Goal: Information Seeking & Learning: Learn about a topic

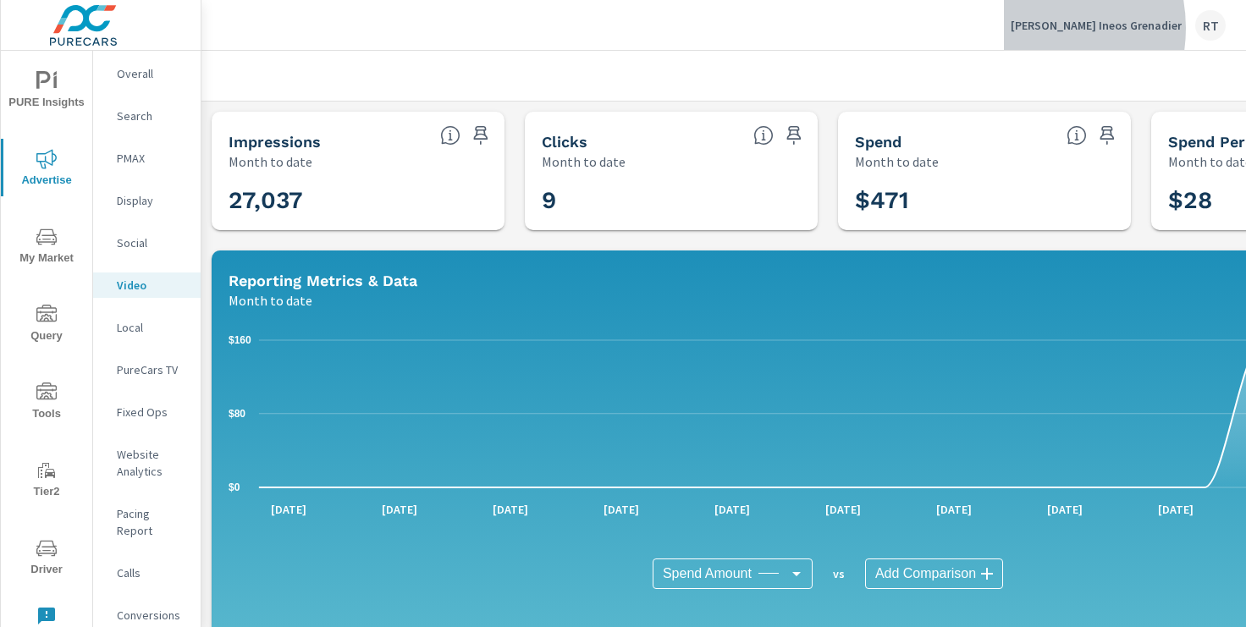
click at [1073, 28] on p "Rusnak Ineos Grenadier" at bounding box center [1096, 25] width 171 height 15
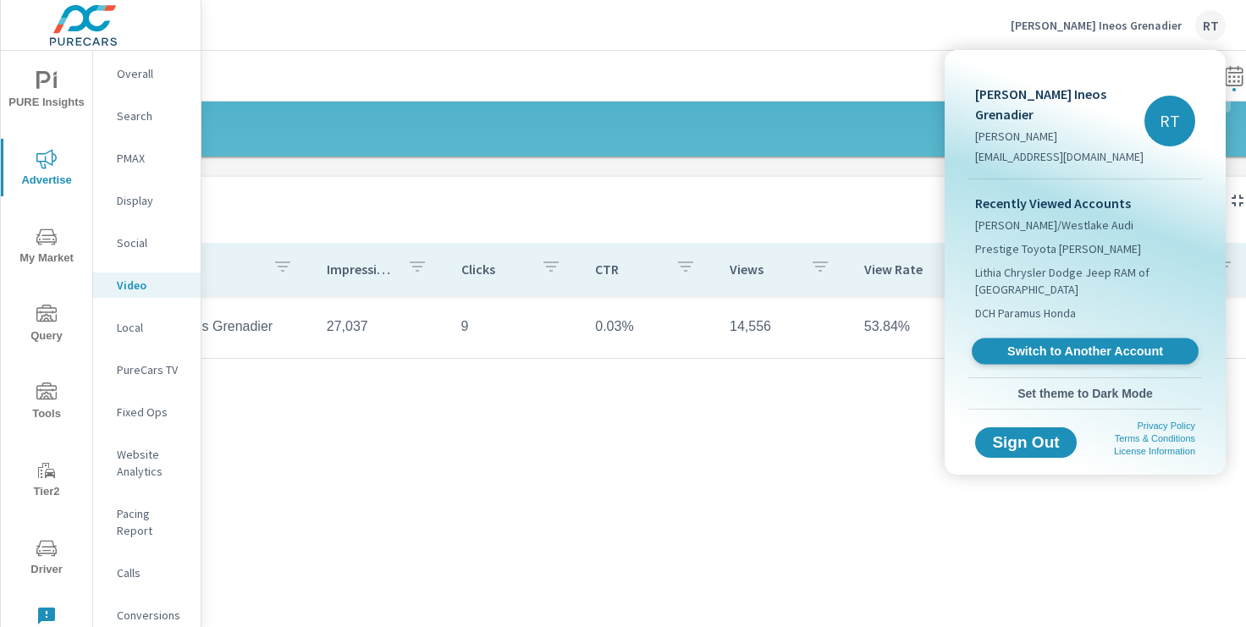
click at [1036, 344] on span "Switch to Another Account" at bounding box center [1084, 352] width 207 height 16
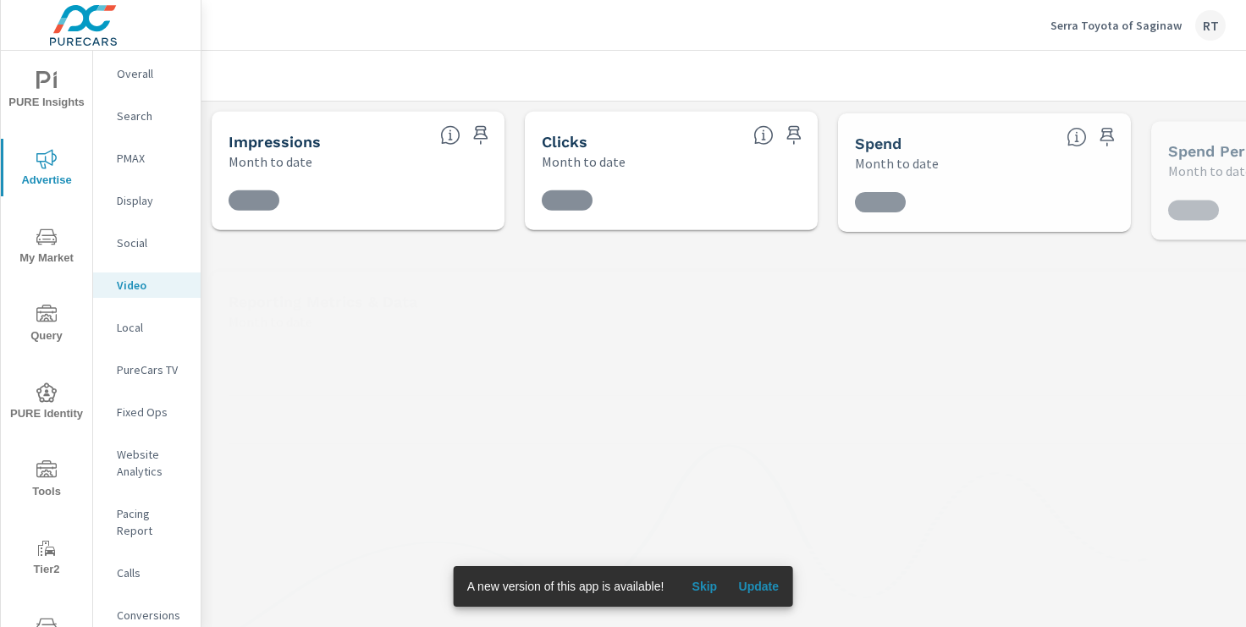
click at [708, 581] on span "Skip" at bounding box center [704, 586] width 41 height 15
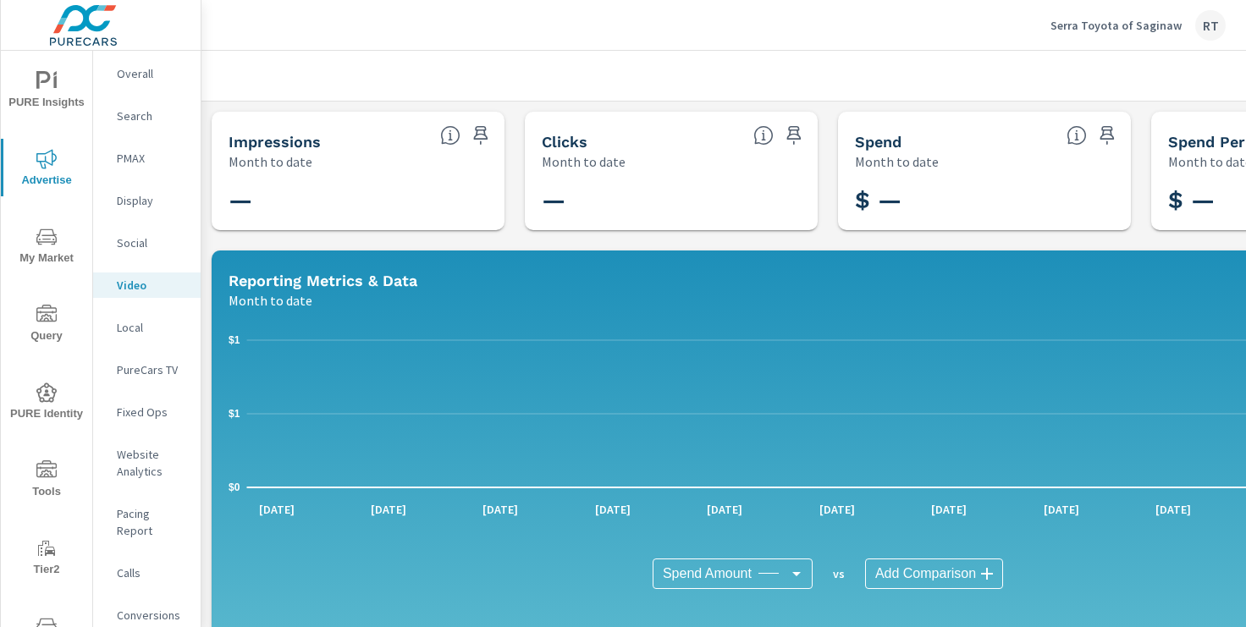
click at [54, 91] on span "PURE Insights" at bounding box center [46, 91] width 81 height 41
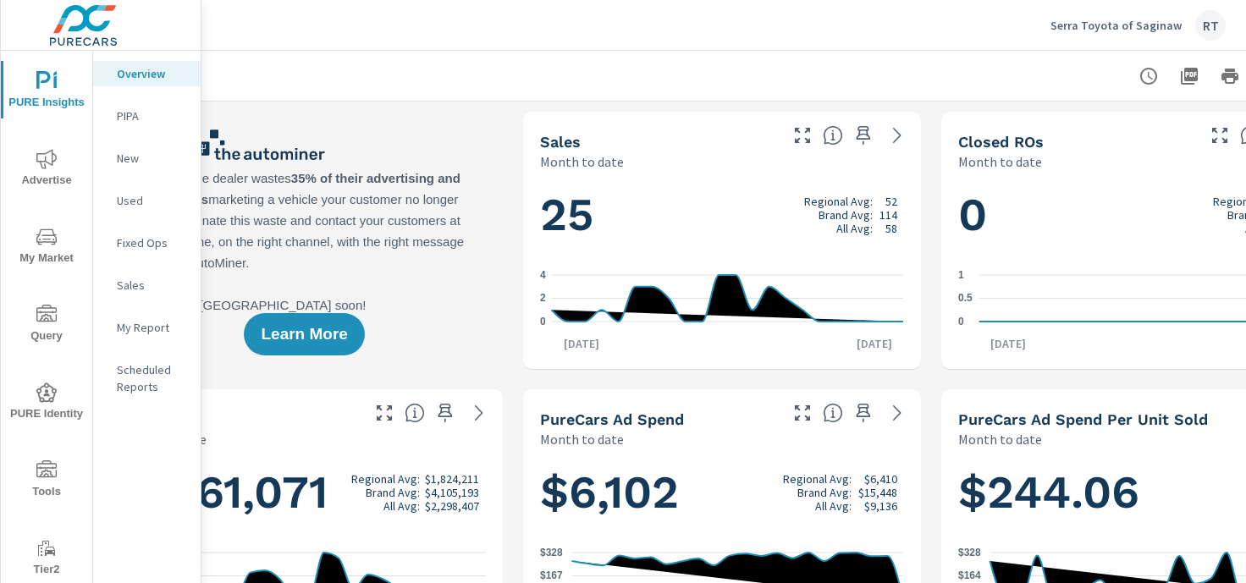
scroll to position [0, 208]
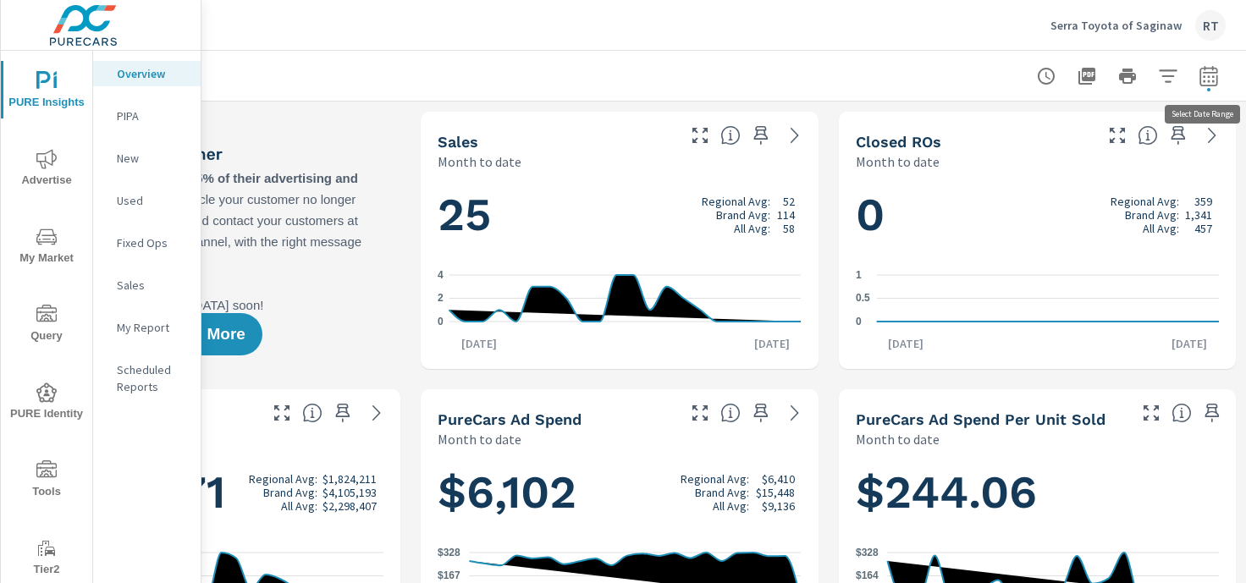
click at [1208, 77] on icon "button" at bounding box center [1209, 76] width 20 height 20
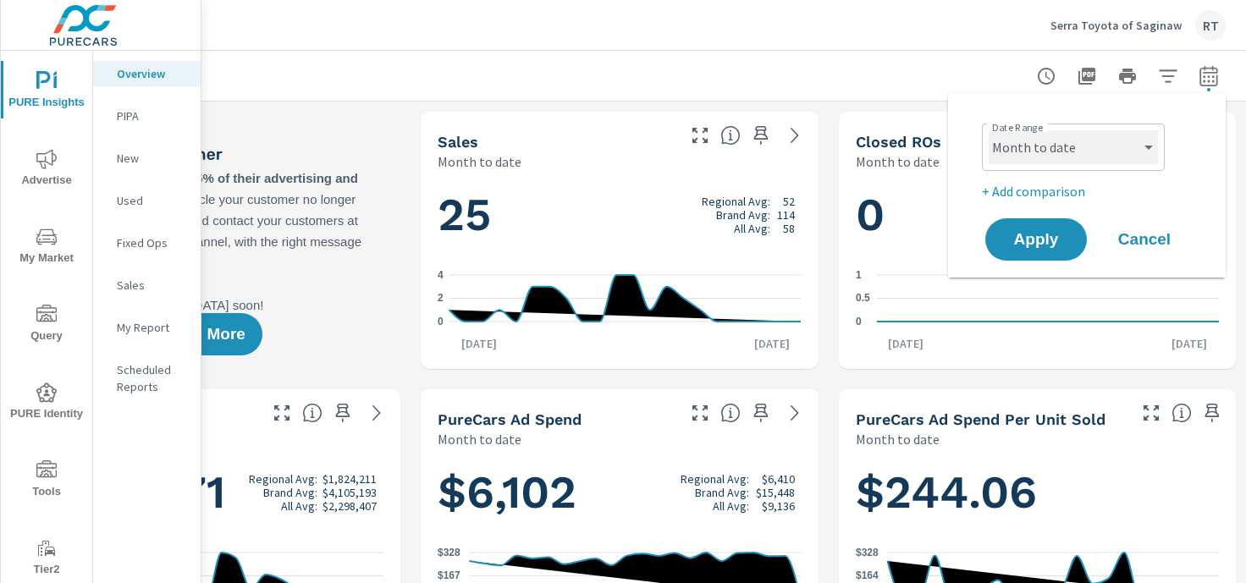
click at [1135, 151] on select "Custom Yesterday Last week Last 7 days Last 14 days Last 30 days Last 45 days L…" at bounding box center [1073, 147] width 169 height 34
click at [989, 130] on select "Custom Yesterday Last week Last 7 days Last 14 days Last 30 days Last 45 days L…" at bounding box center [1073, 147] width 169 height 34
select select "Last 30 days"
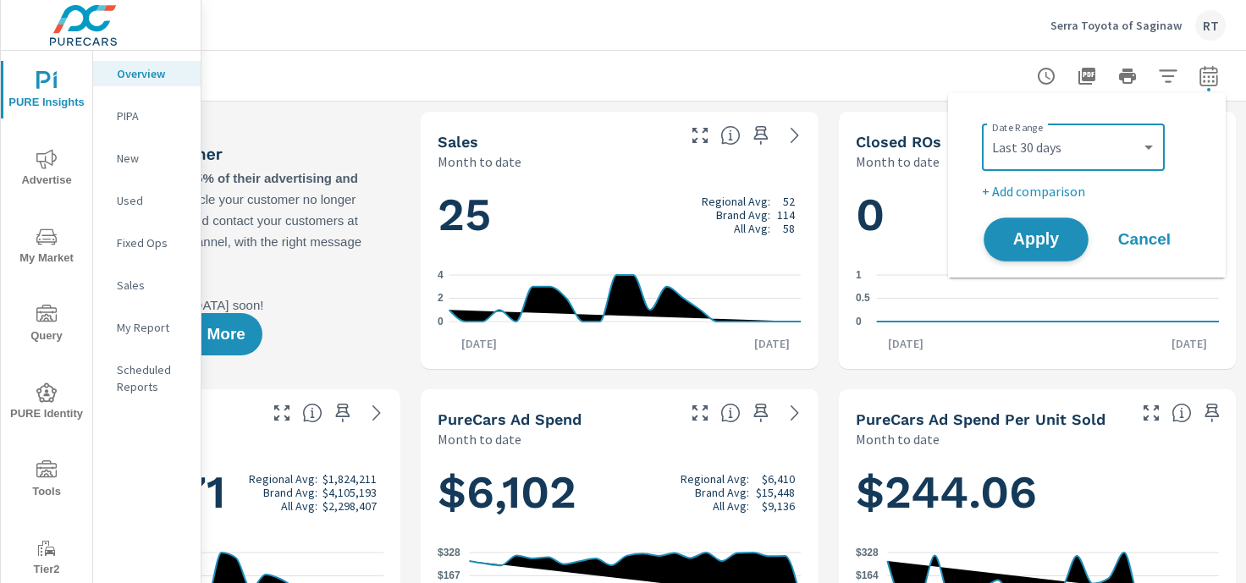
click at [1042, 238] on span "Apply" at bounding box center [1036, 240] width 69 height 16
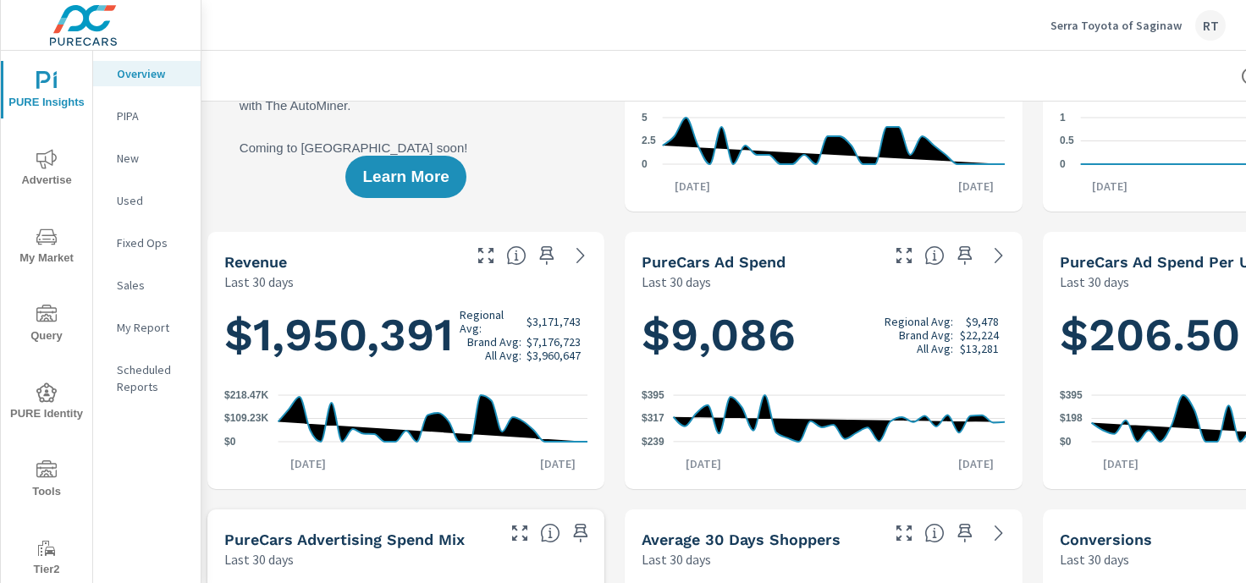
scroll to position [0, 4]
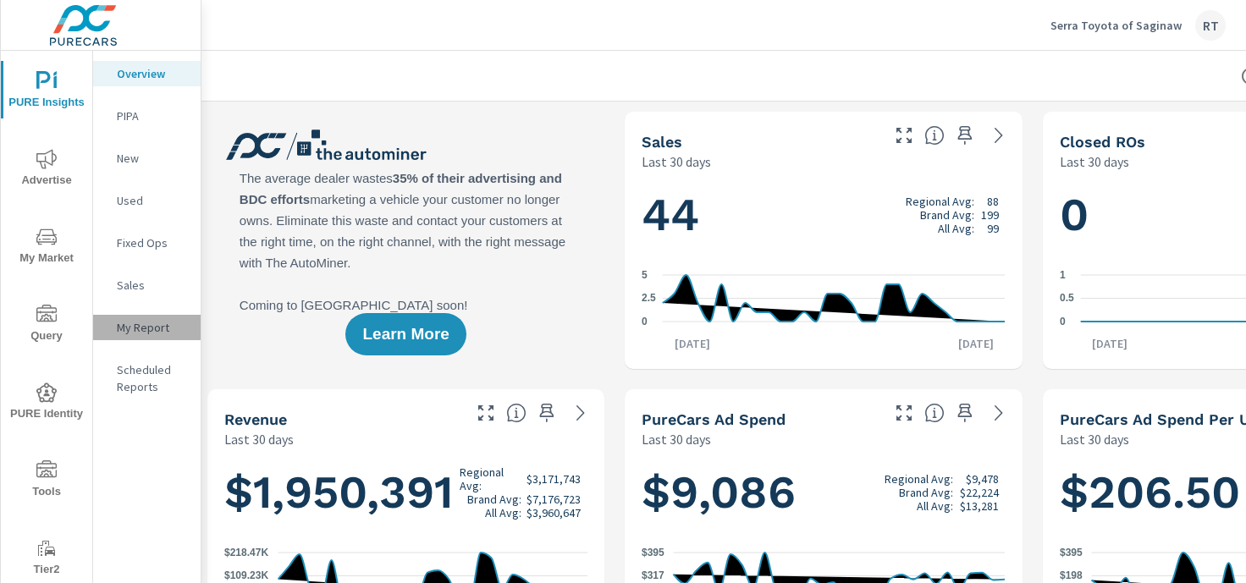
click at [150, 330] on p "My Report" at bounding box center [152, 327] width 70 height 17
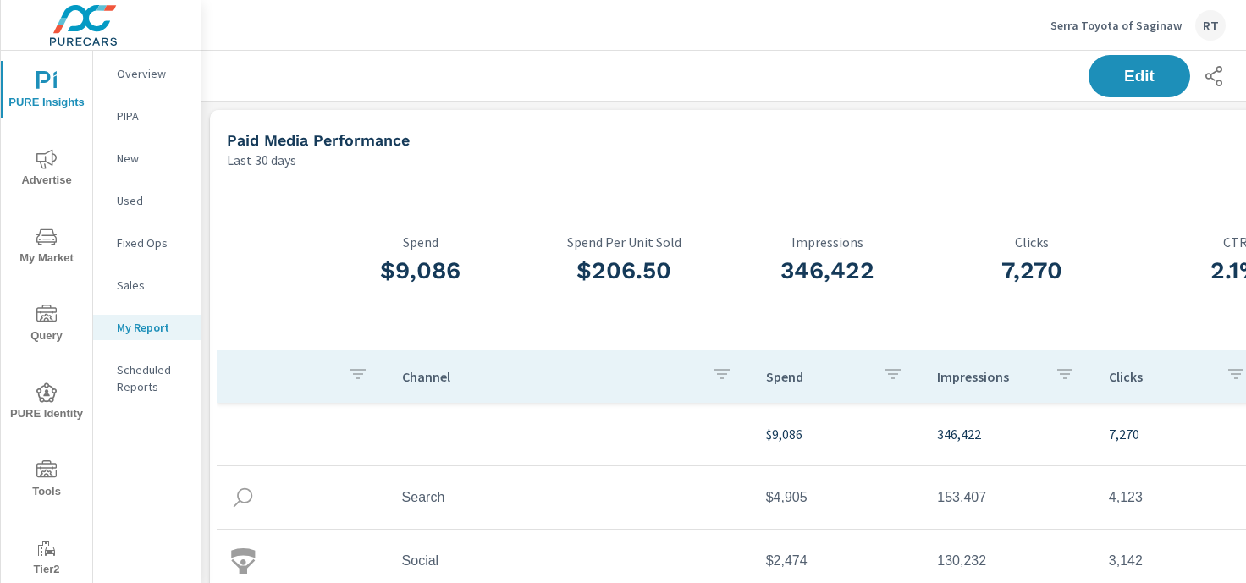
scroll to position [0, 208]
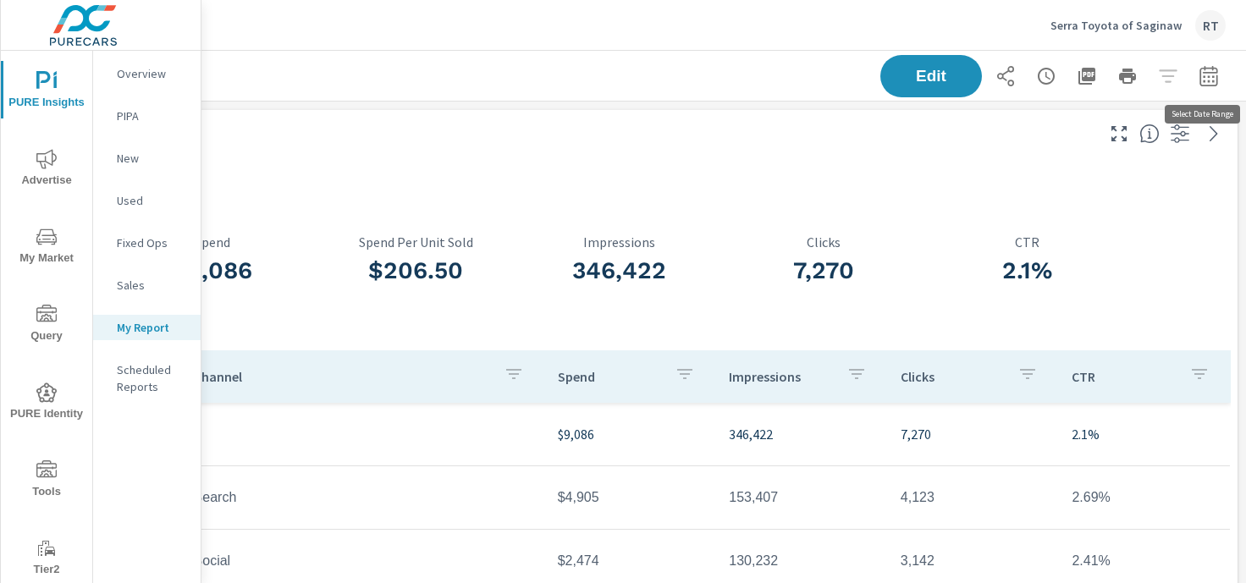
click at [1204, 76] on icon "button" at bounding box center [1208, 78] width 11 height 7
select select "Last 30 days"
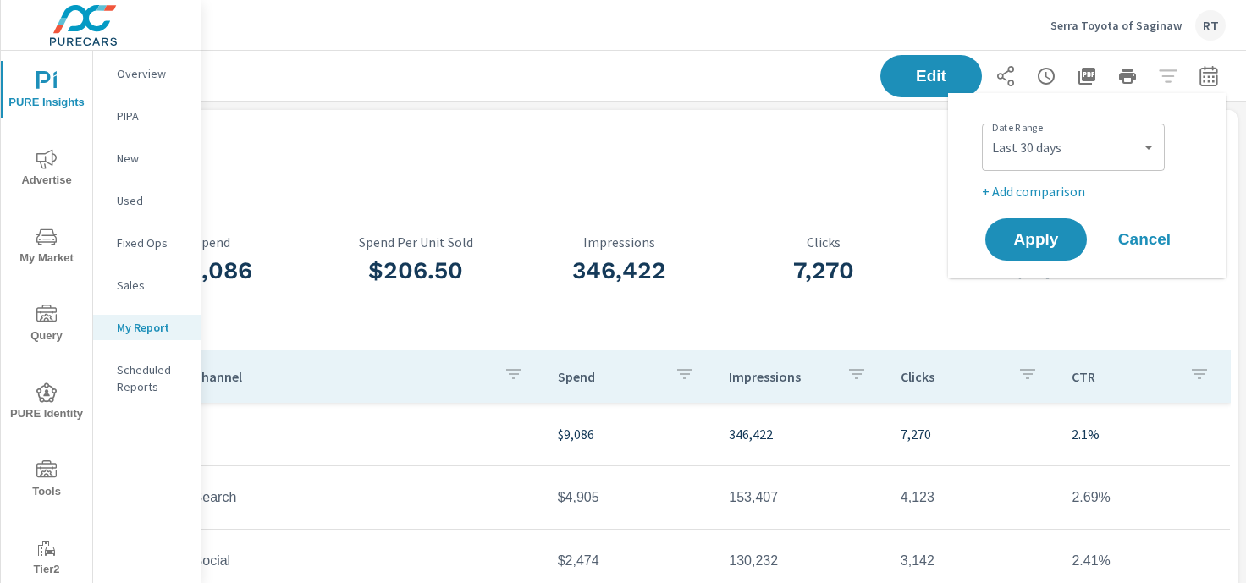
click at [1163, 235] on span "Cancel" at bounding box center [1145, 239] width 68 height 15
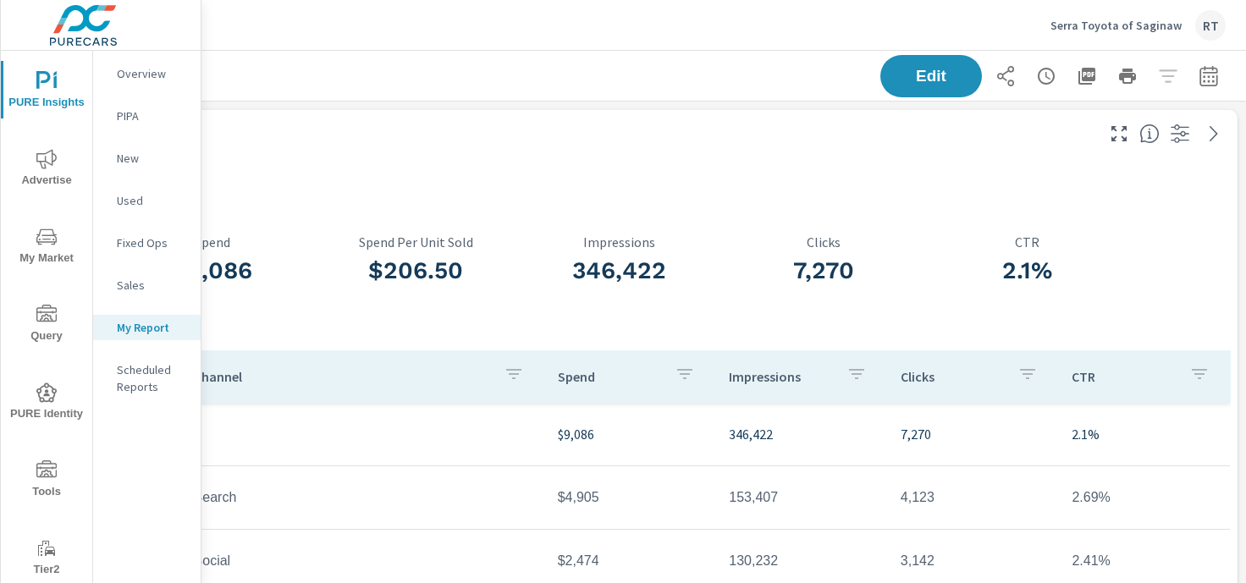
scroll to position [0, 0]
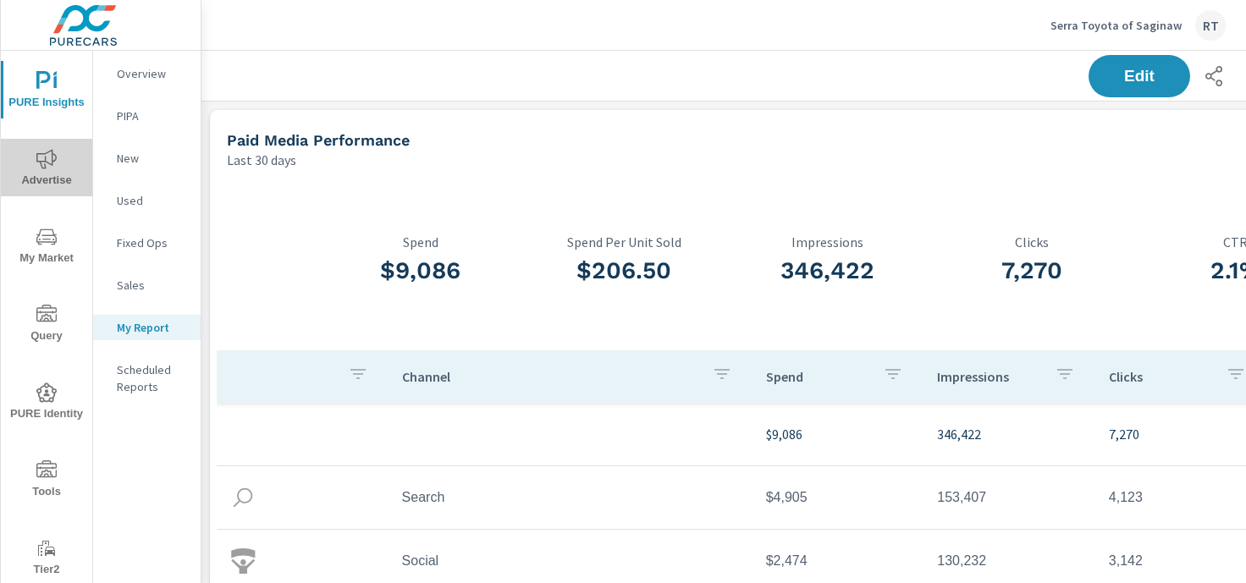
click at [48, 158] on icon "nav menu" at bounding box center [46, 159] width 20 height 20
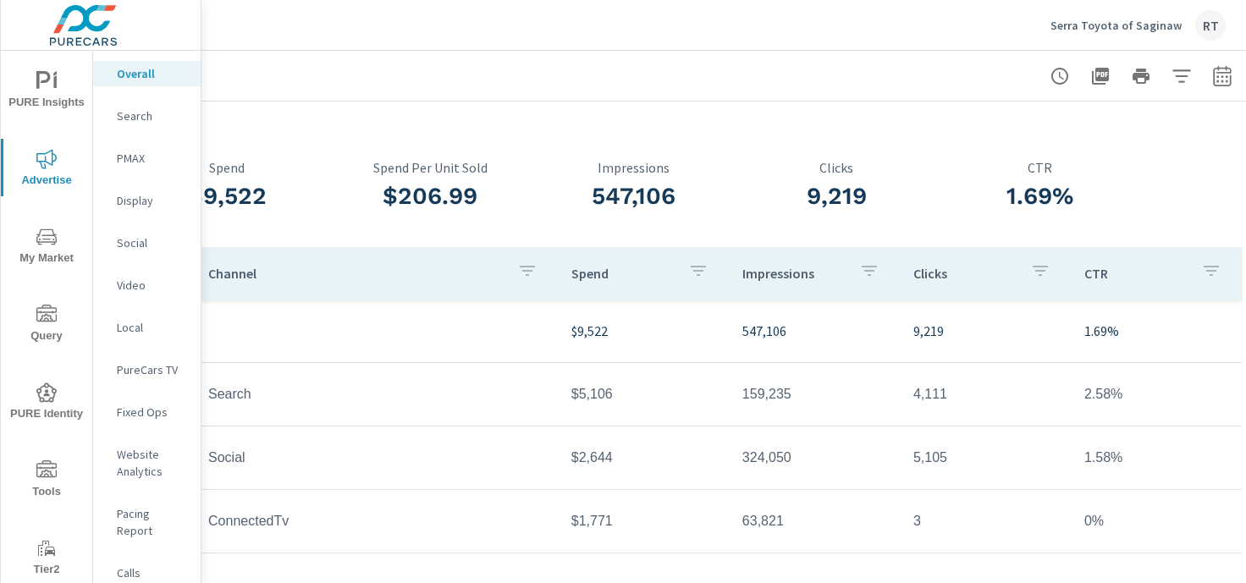
scroll to position [47, 208]
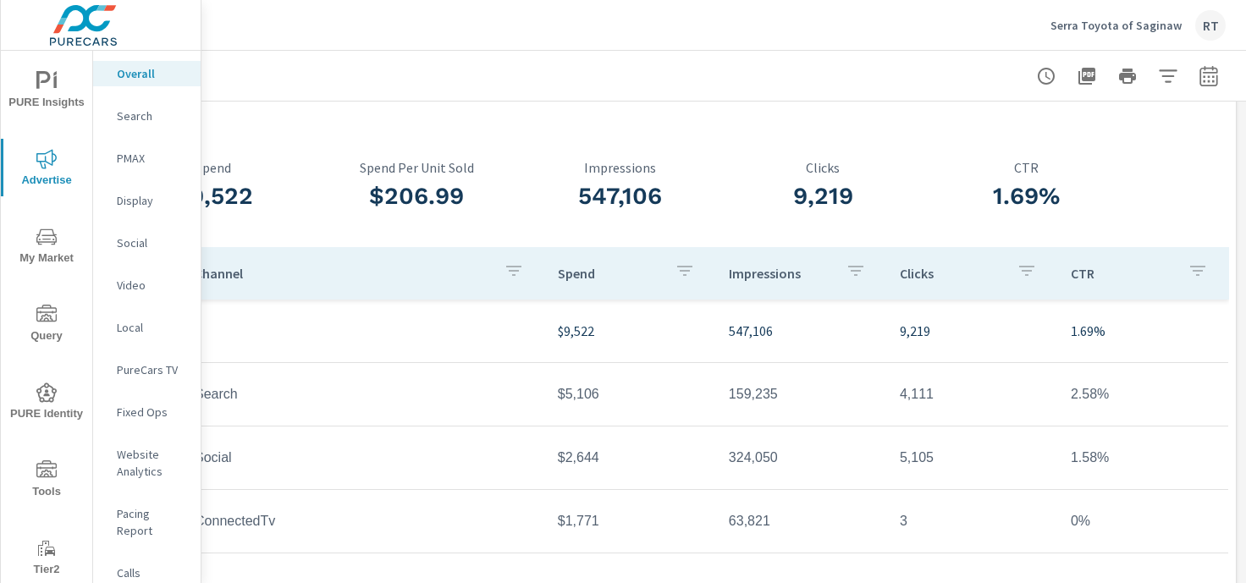
click at [1208, 74] on icon "button" at bounding box center [1209, 76] width 20 height 20
select select "Last month"
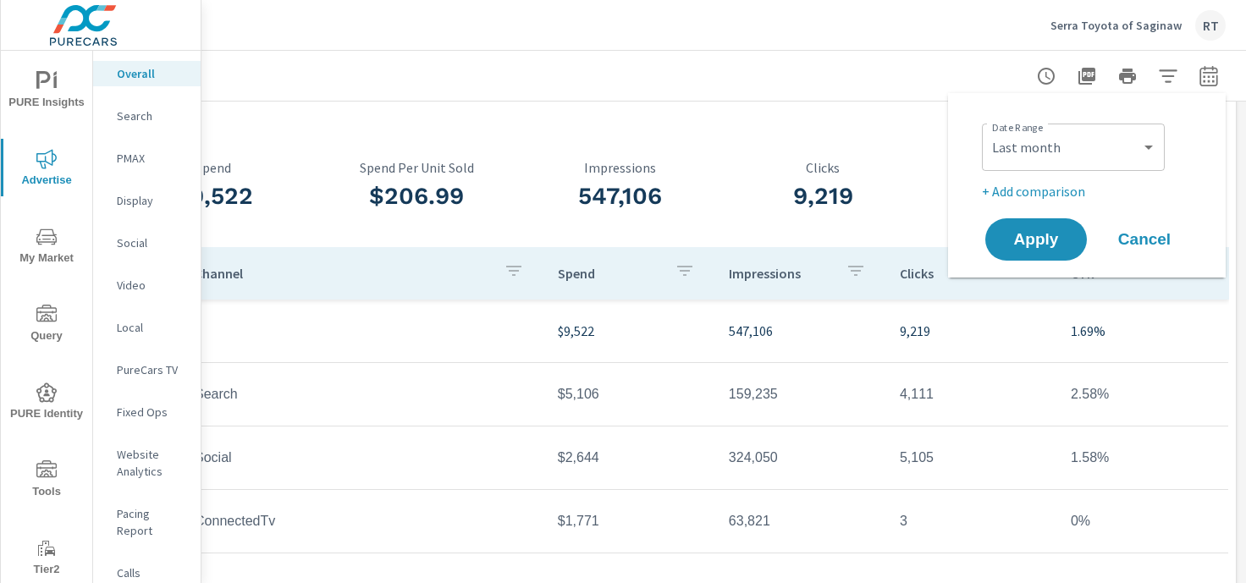
click at [1054, 194] on p "+ Add comparison" at bounding box center [1090, 191] width 217 height 20
select select "Previous period"
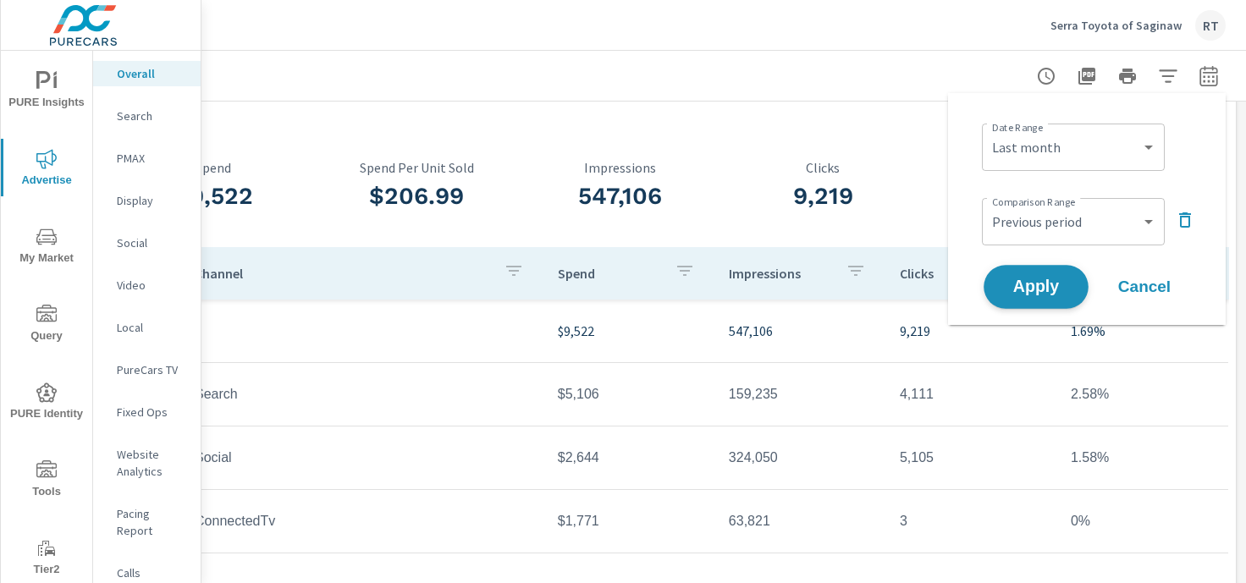
click at [1035, 284] on span "Apply" at bounding box center [1036, 287] width 69 height 16
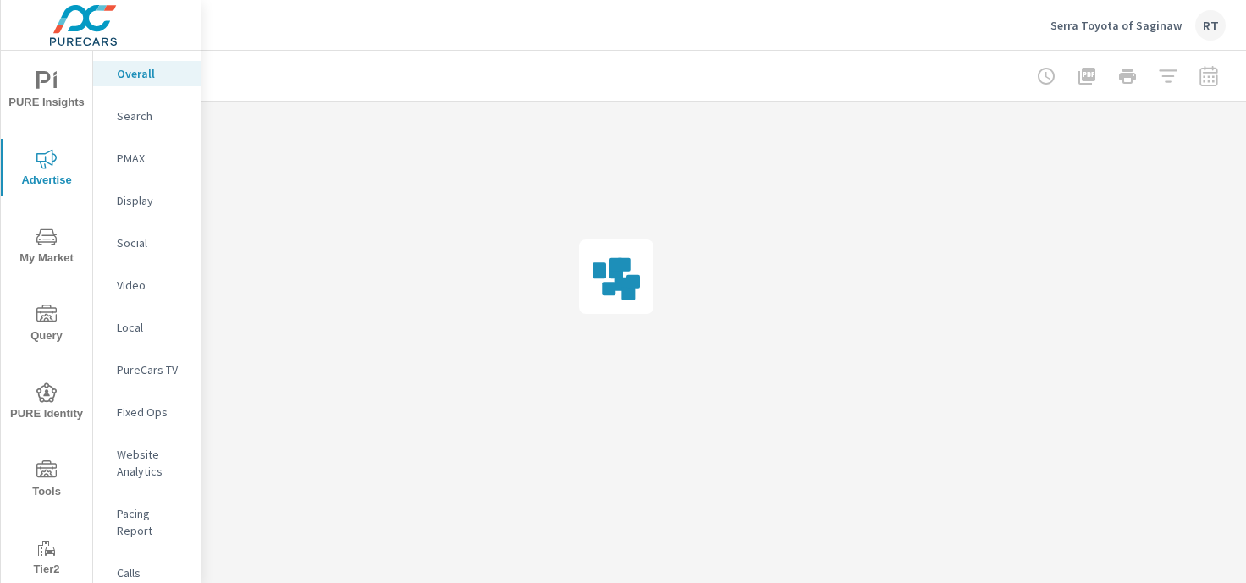
scroll to position [0, 208]
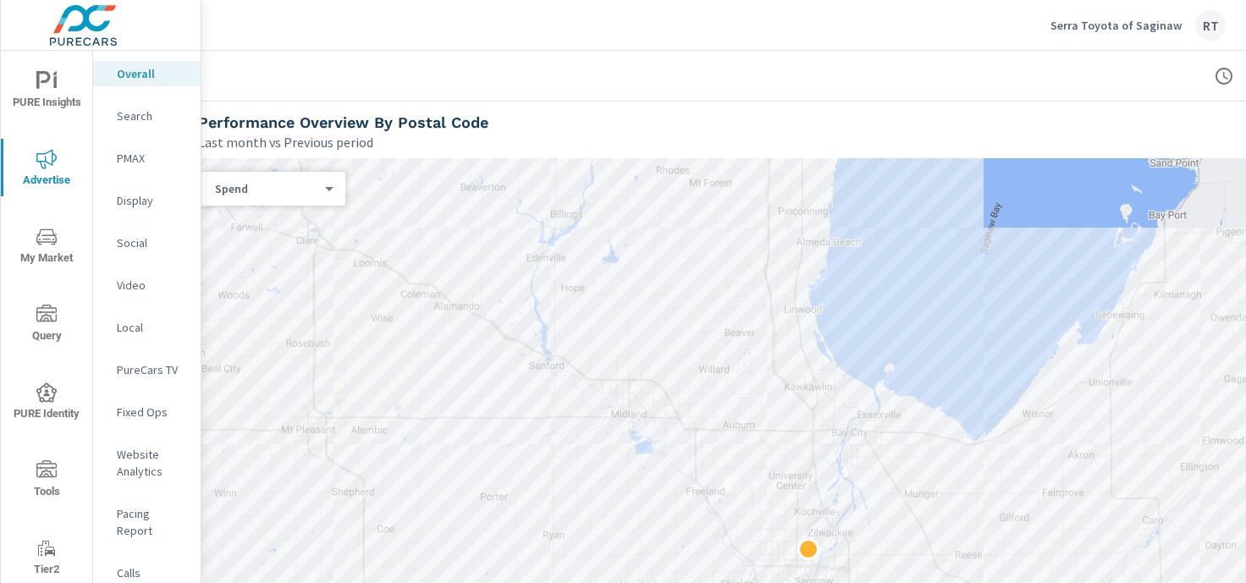
scroll to position [744, 0]
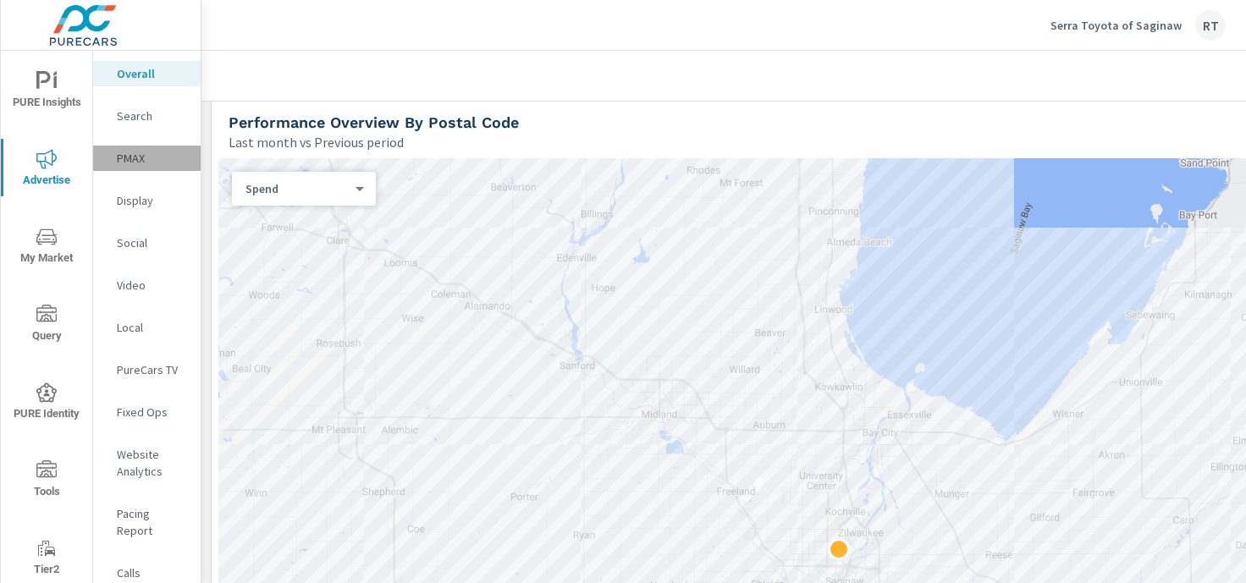
click at [129, 161] on p "PMAX" at bounding box center [152, 158] width 70 height 17
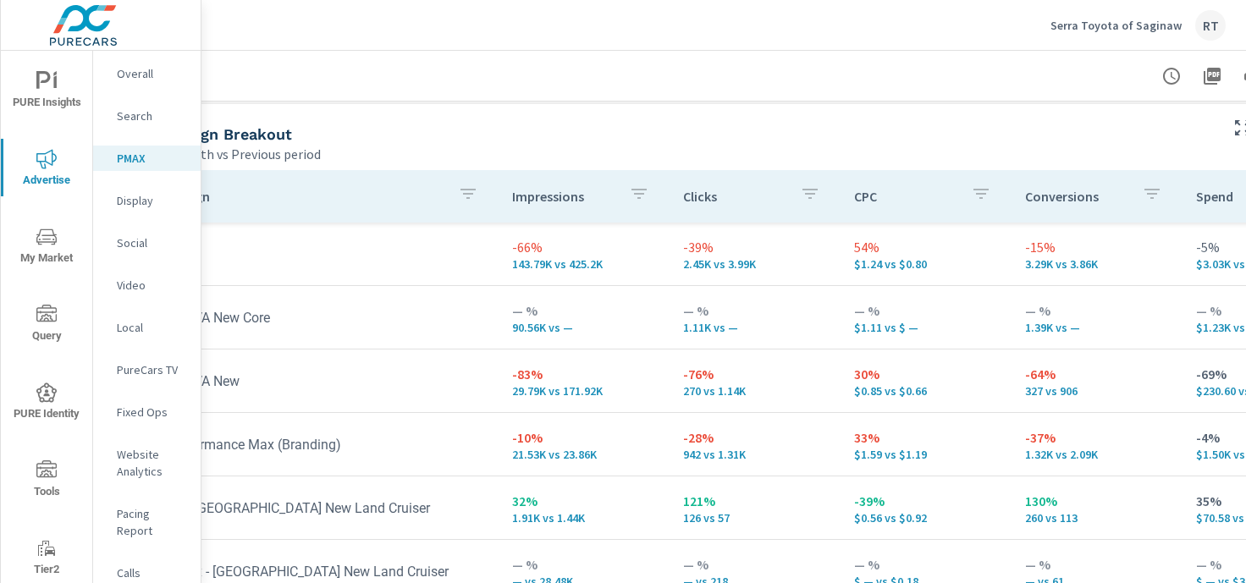
scroll to position [189, 208]
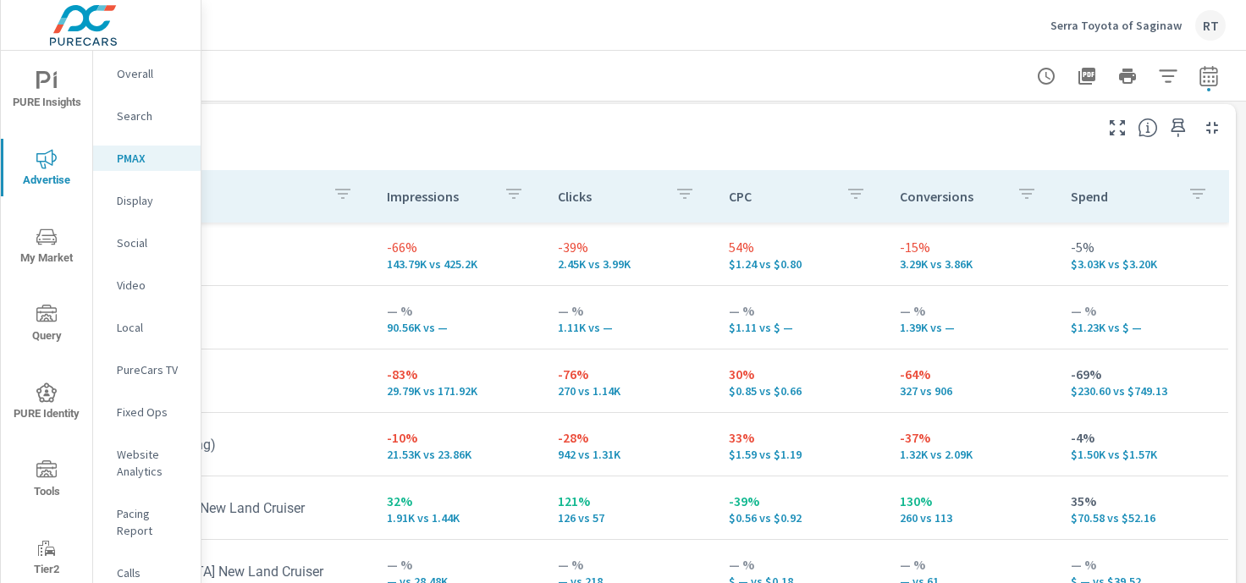
click at [1205, 71] on icon "button" at bounding box center [1209, 75] width 18 height 20
select select "Last month"
select select "Previous period"
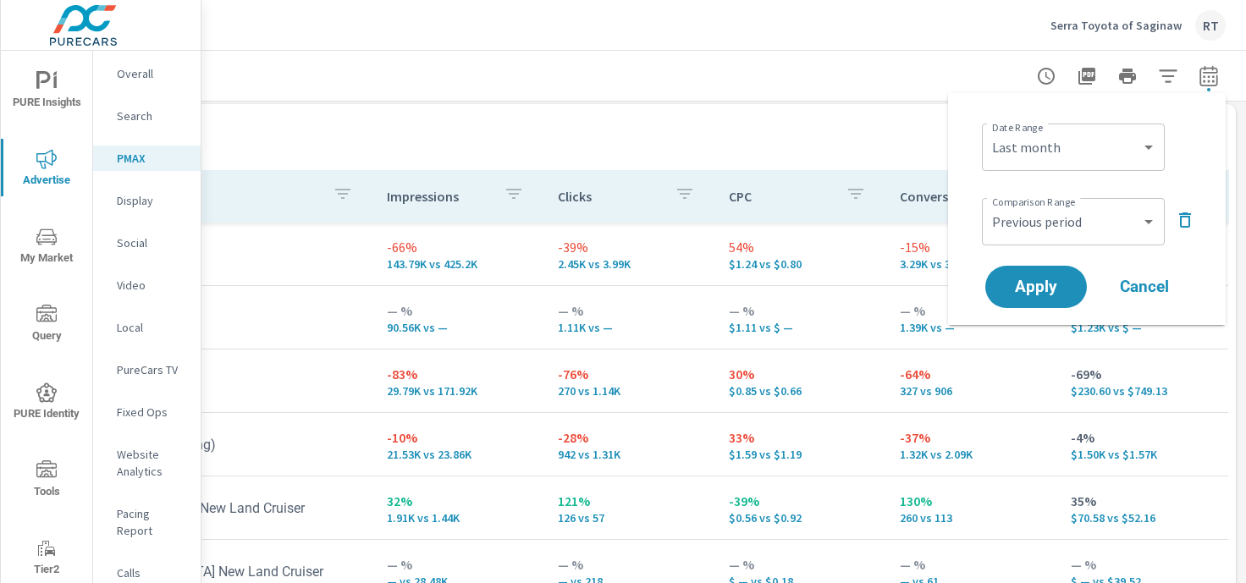
click at [1192, 213] on icon "button" at bounding box center [1185, 220] width 20 height 20
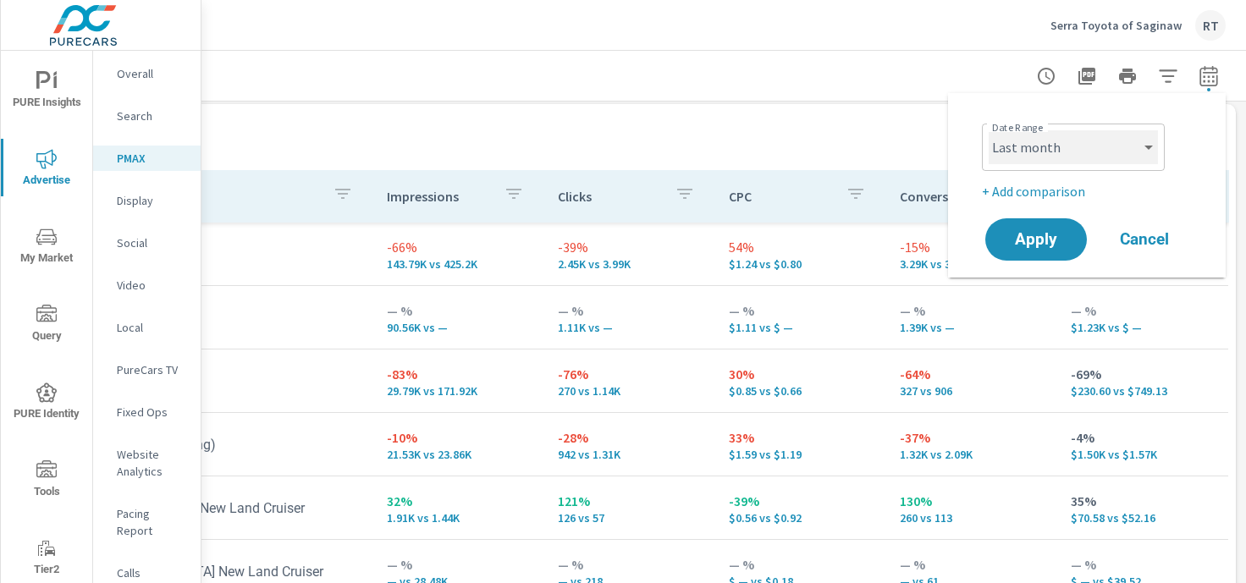
click at [1081, 145] on select "Custom Yesterday Last week Last 7 days Last 14 days Last 30 days Last 45 days L…" at bounding box center [1073, 147] width 169 height 34
click at [989, 130] on select "Custom Yesterday Last week Last 7 days Last 14 days Last 30 days Last 45 days L…" at bounding box center [1073, 147] width 169 height 34
select select "Month to date"
click at [1025, 243] on span "Apply" at bounding box center [1036, 240] width 69 height 16
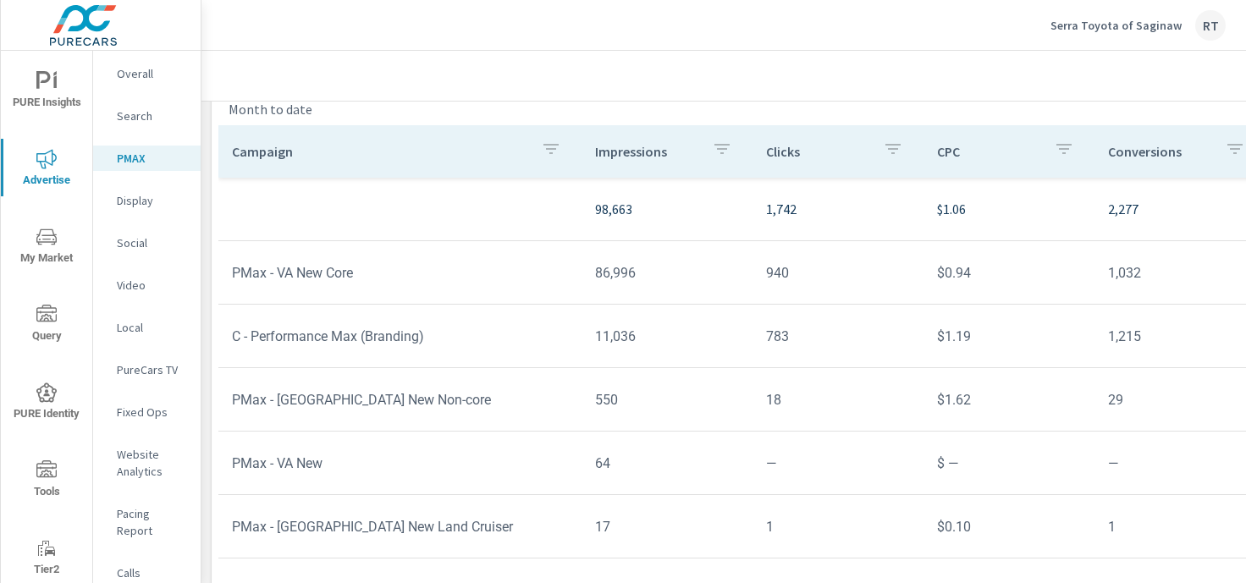
scroll to position [213, 0]
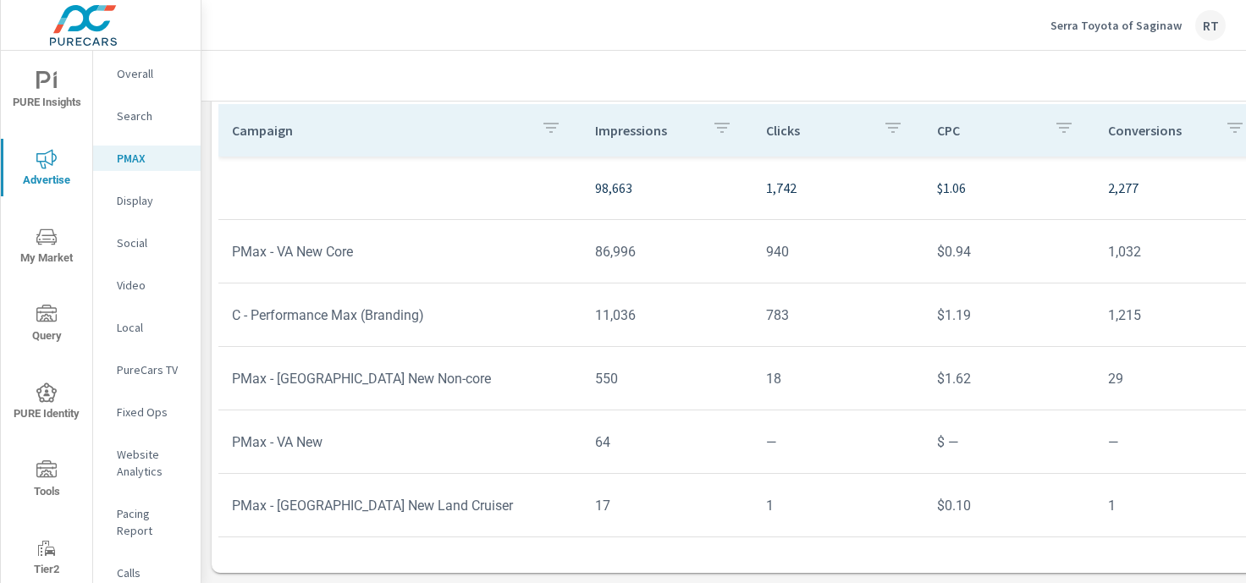
click at [131, 205] on p "Display" at bounding box center [152, 200] width 70 height 17
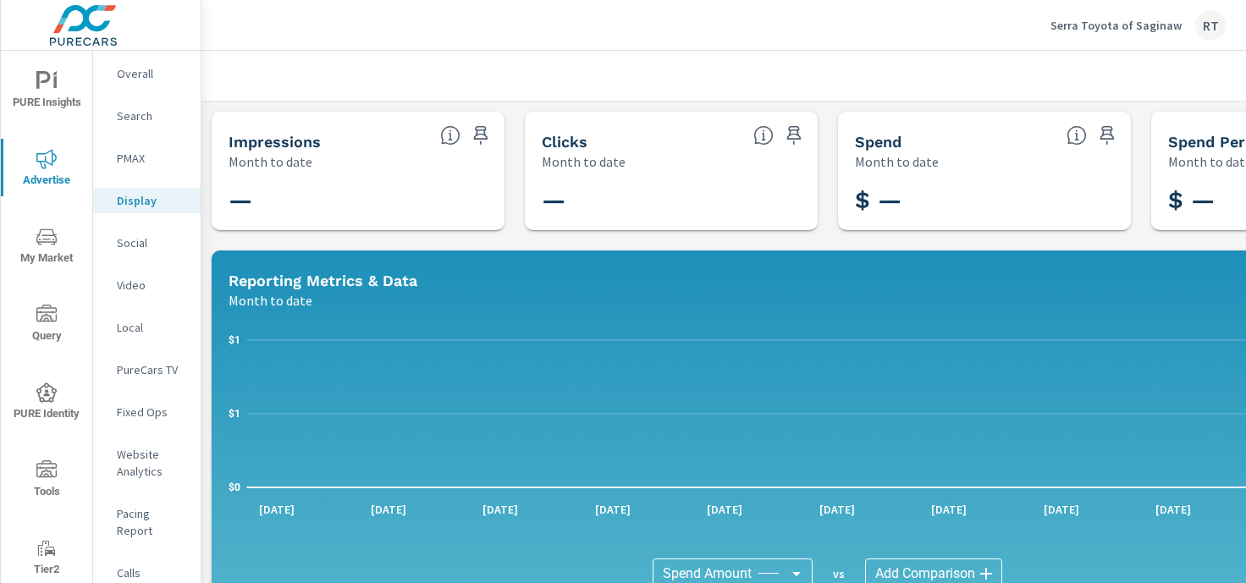
click at [128, 243] on p "Social" at bounding box center [152, 243] width 70 height 17
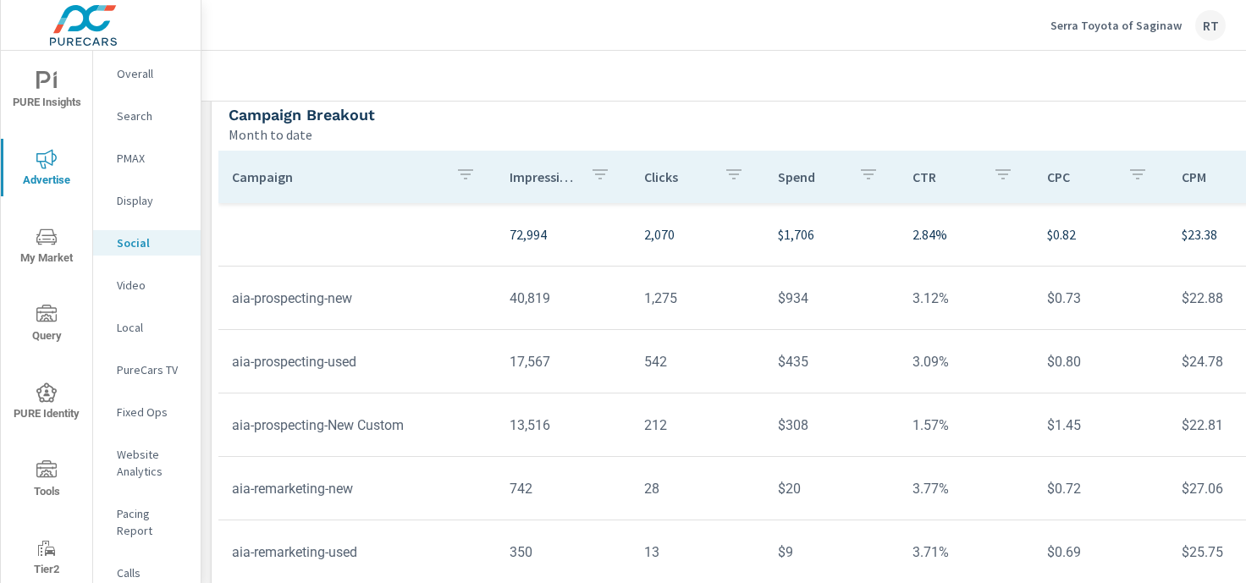
scroll to position [629, 0]
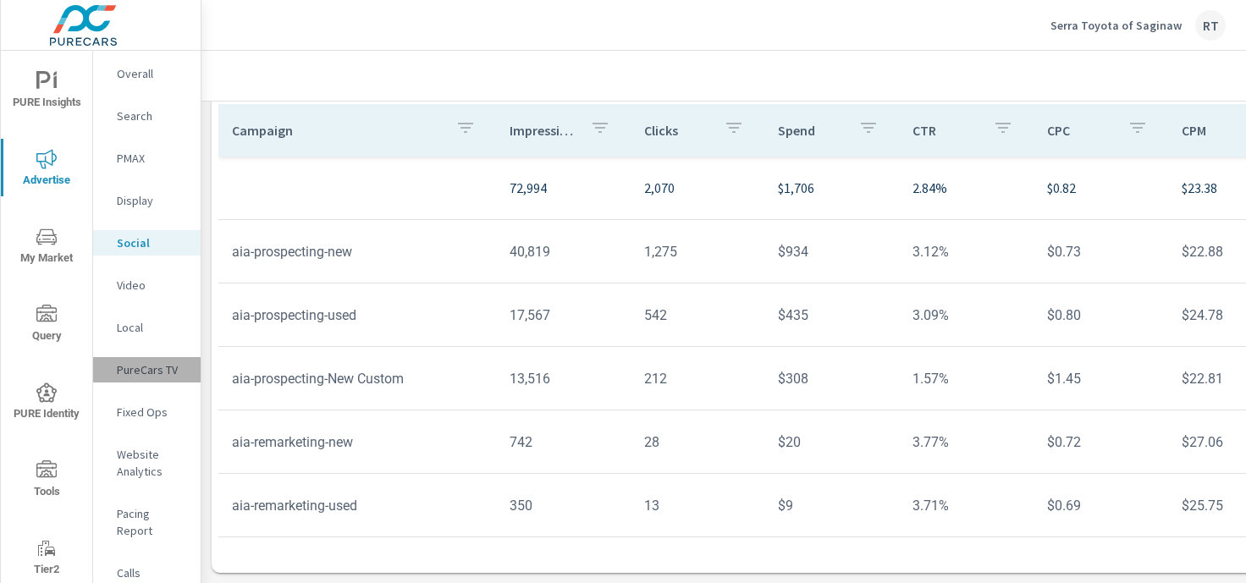
click at [141, 371] on p "PureCars TV" at bounding box center [152, 370] width 70 height 17
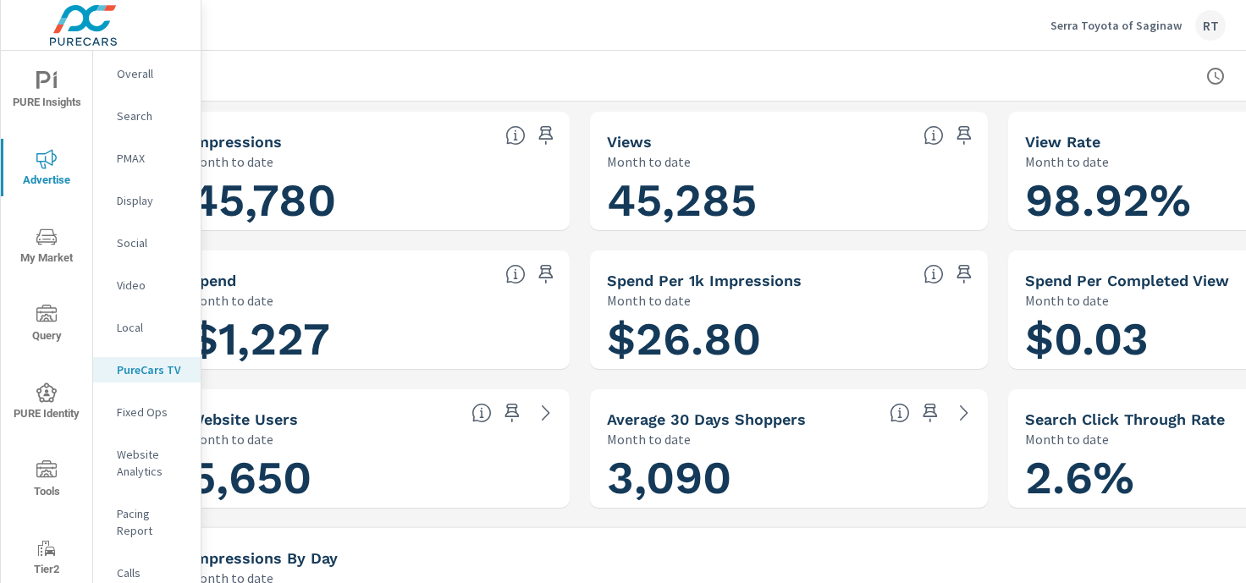
scroll to position [0, 208]
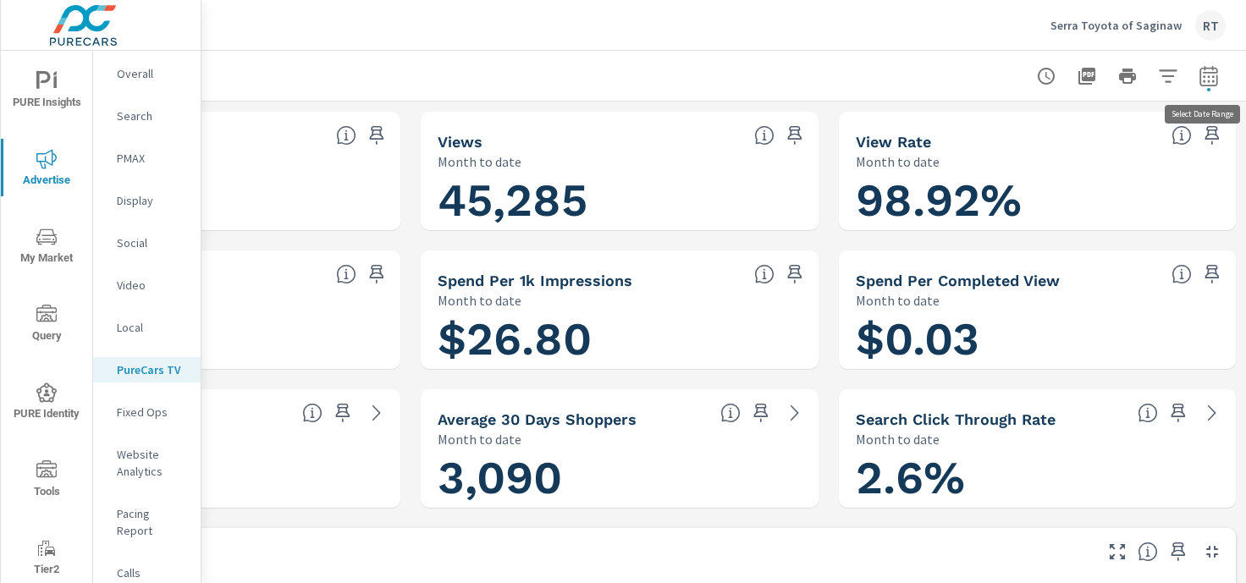
click at [1208, 79] on icon "button" at bounding box center [1209, 76] width 20 height 20
select select "Month to date"
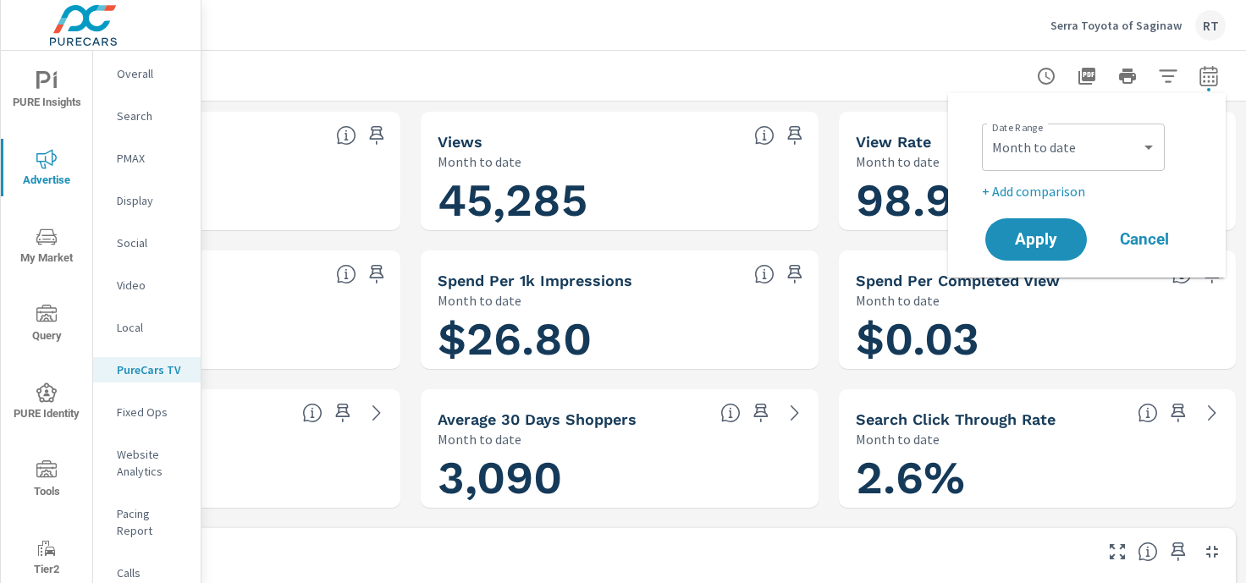
click at [1039, 191] on p "+ Add comparison" at bounding box center [1090, 191] width 217 height 20
select select "Previous period"
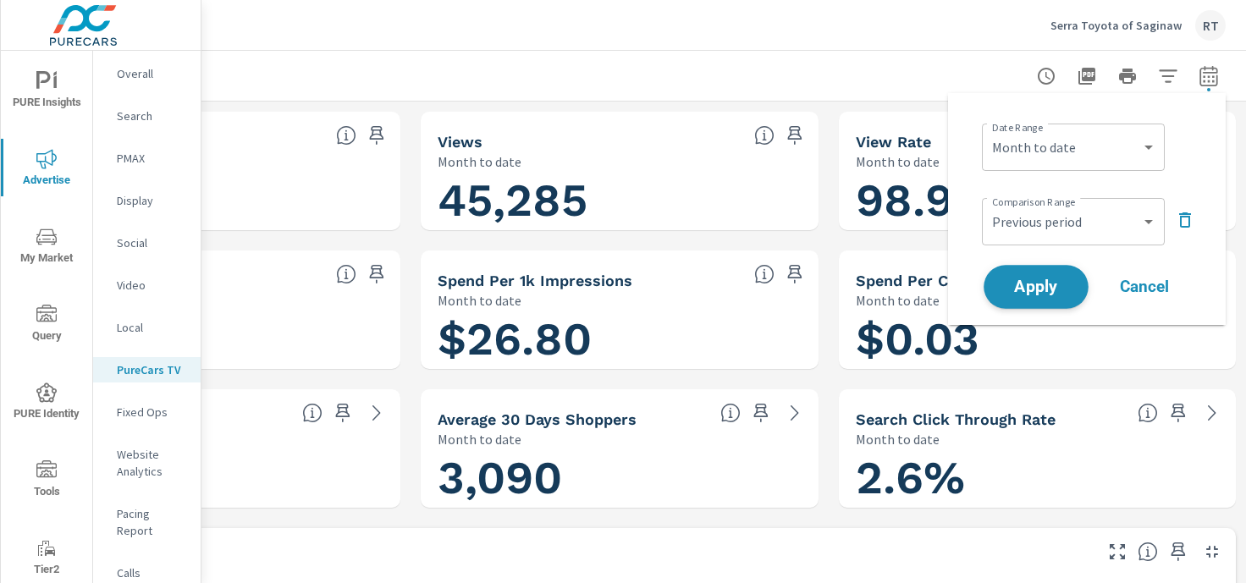
click at [1036, 279] on span "Apply" at bounding box center [1036, 287] width 69 height 16
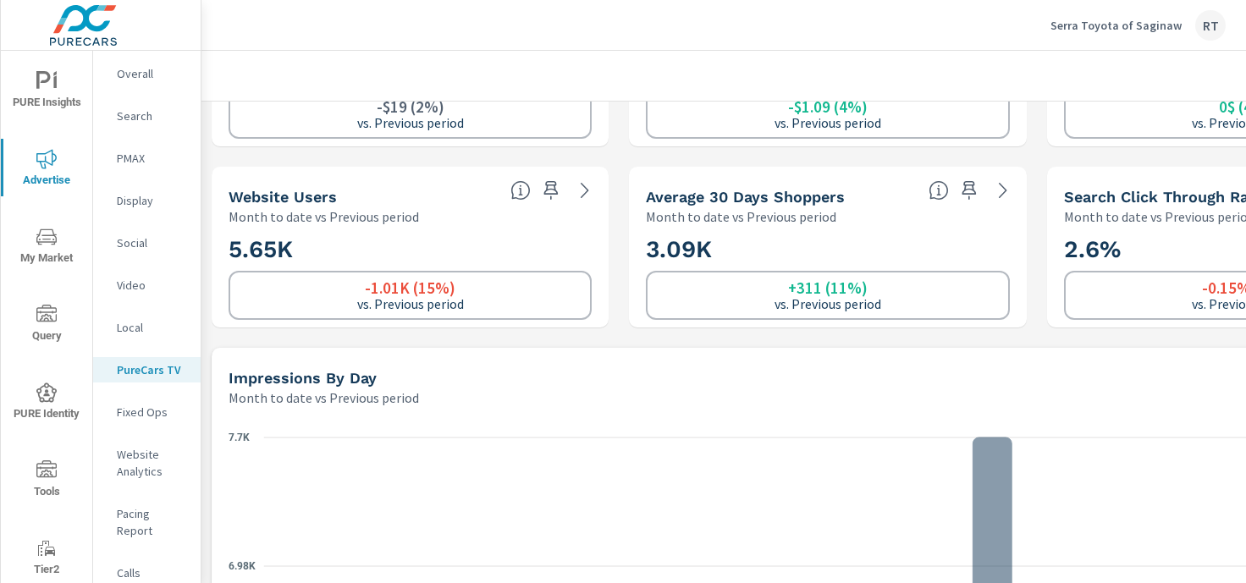
scroll to position [1, 0]
click at [133, 462] on p "Website Analytics" at bounding box center [152, 462] width 70 height 34
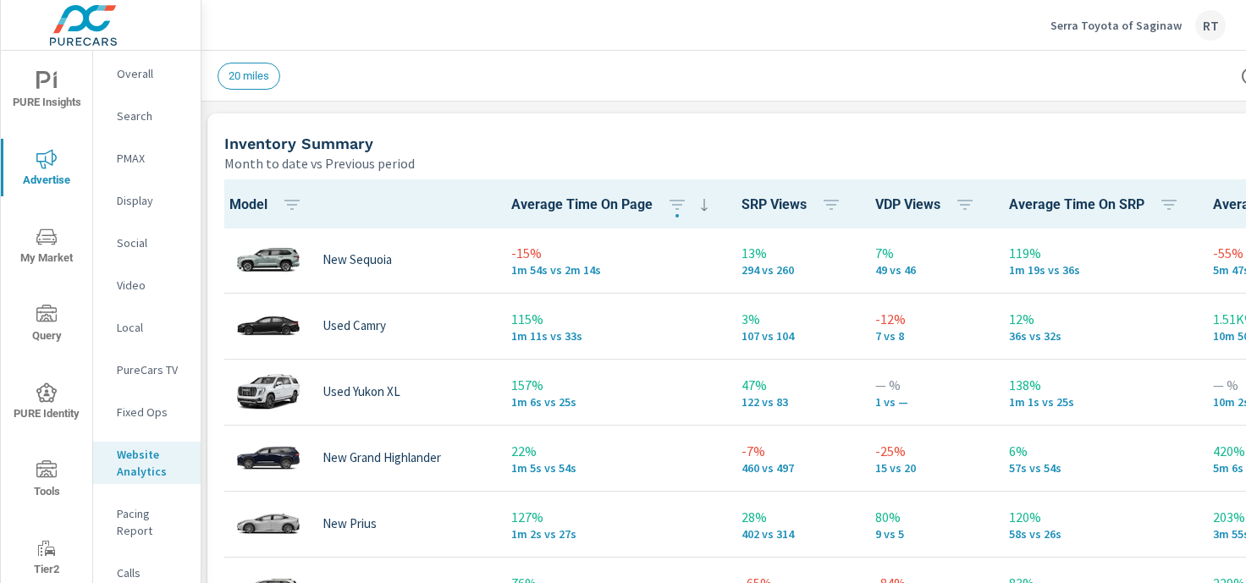
scroll to position [721, 4]
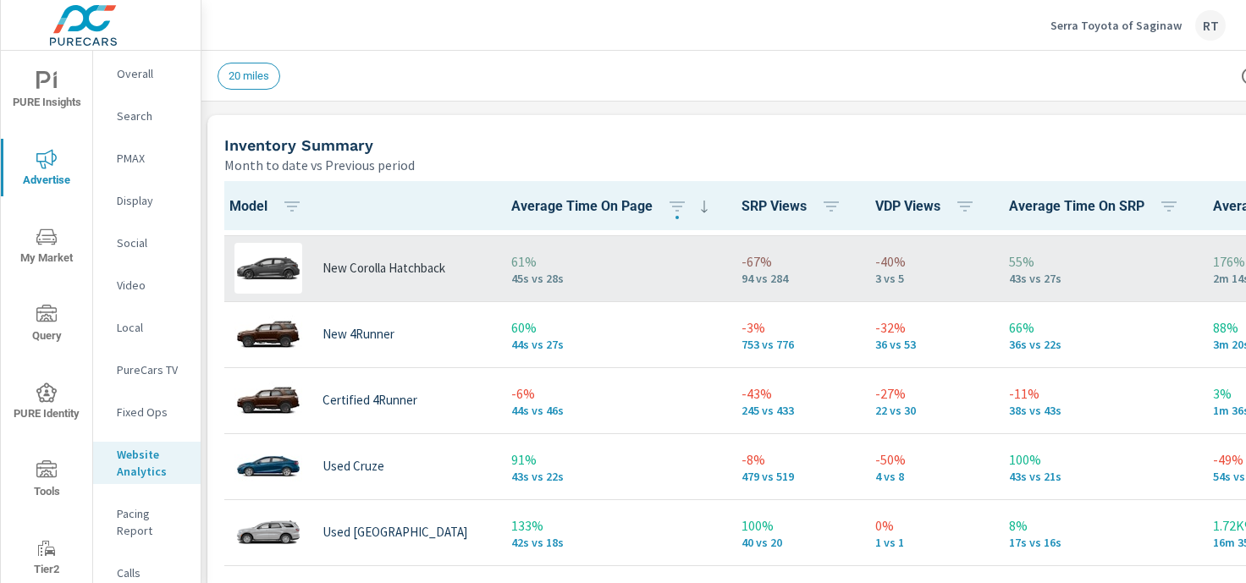
scroll to position [1087, 0]
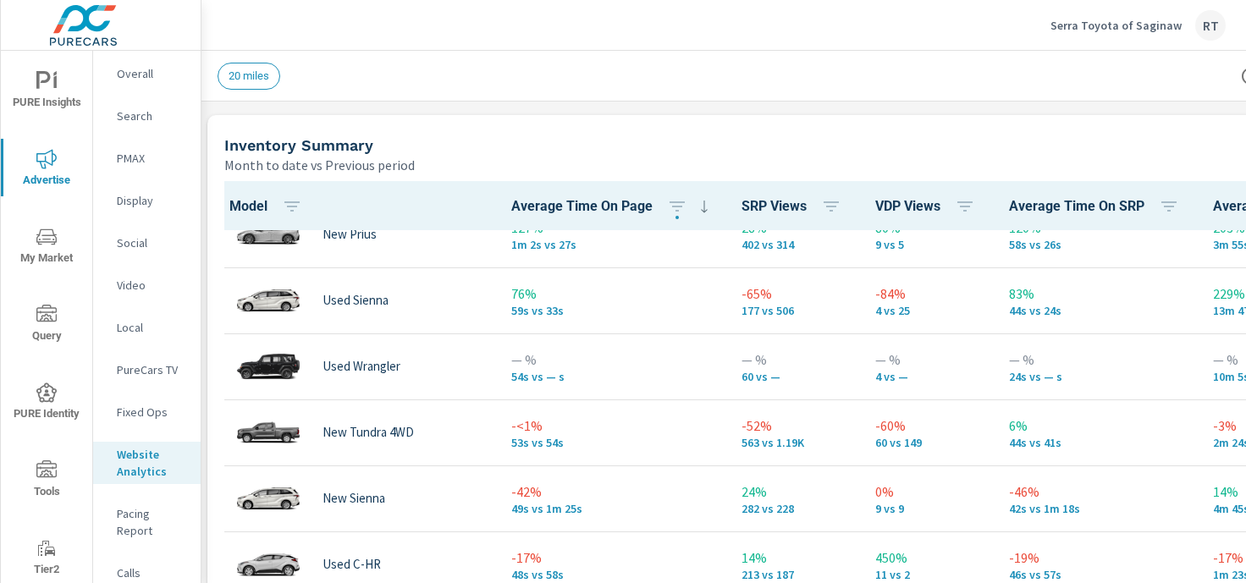
scroll to position [171, 0]
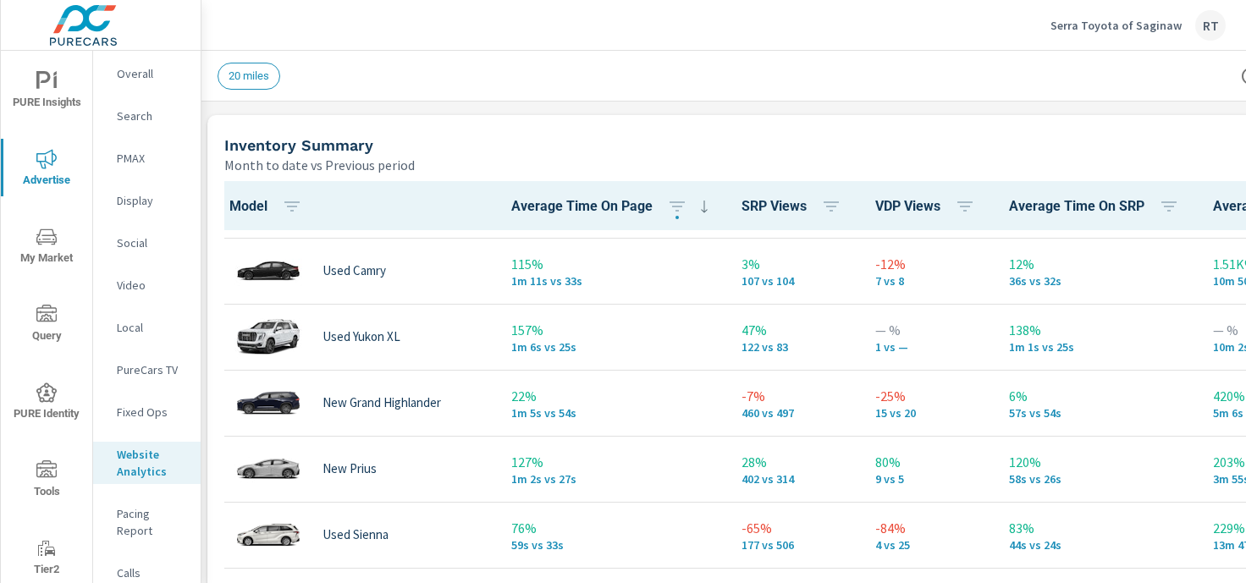
scroll to position [124, 0]
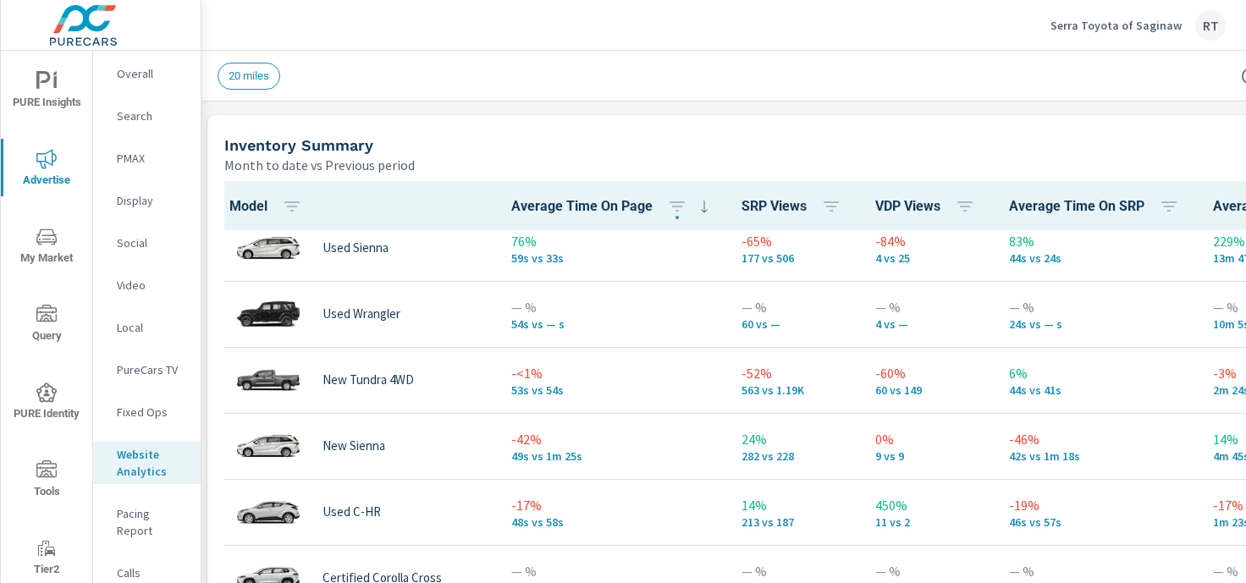
scroll to position [416, 0]
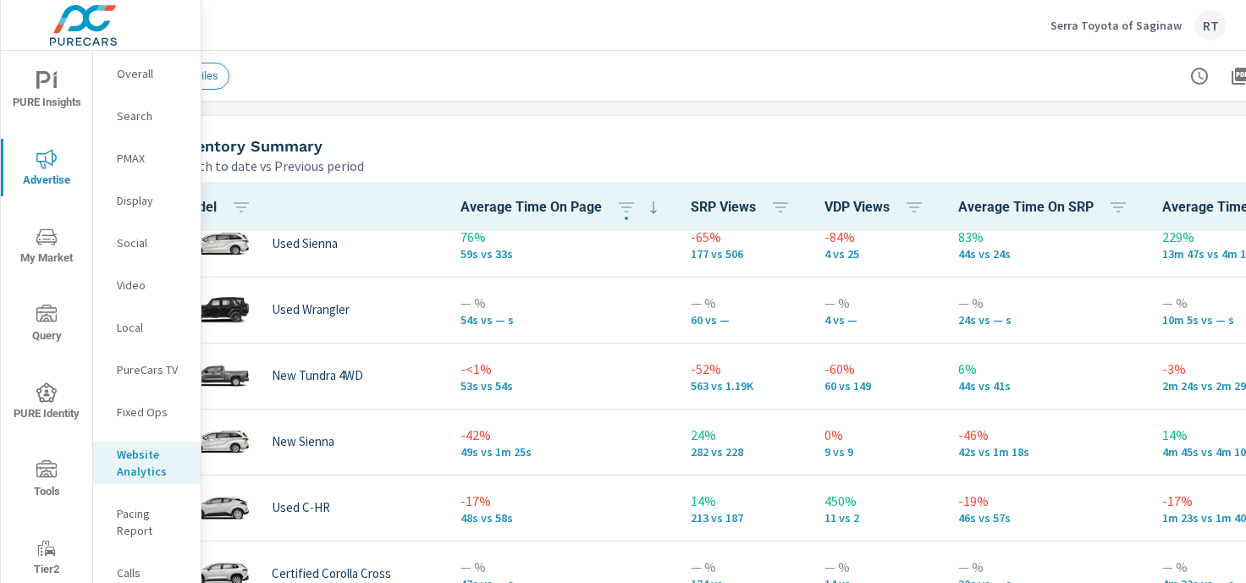
click at [437, 73] on div "20 miles" at bounding box center [655, 76] width 976 height 27
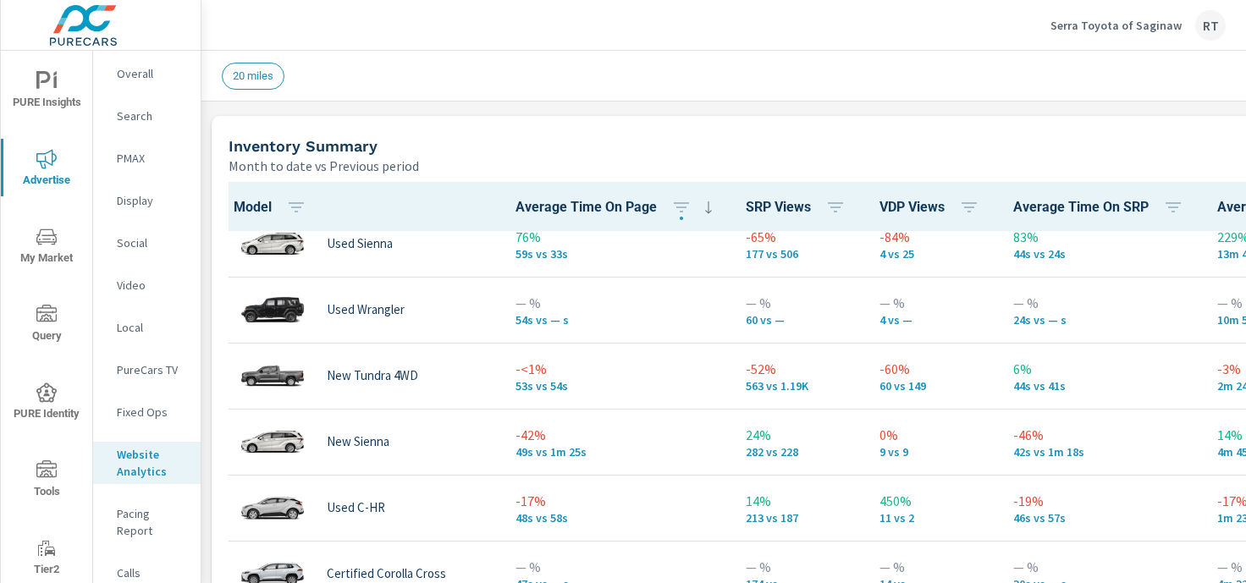
scroll to position [1, 0]
click at [58, 89] on span "PURE Insights" at bounding box center [46, 91] width 81 height 41
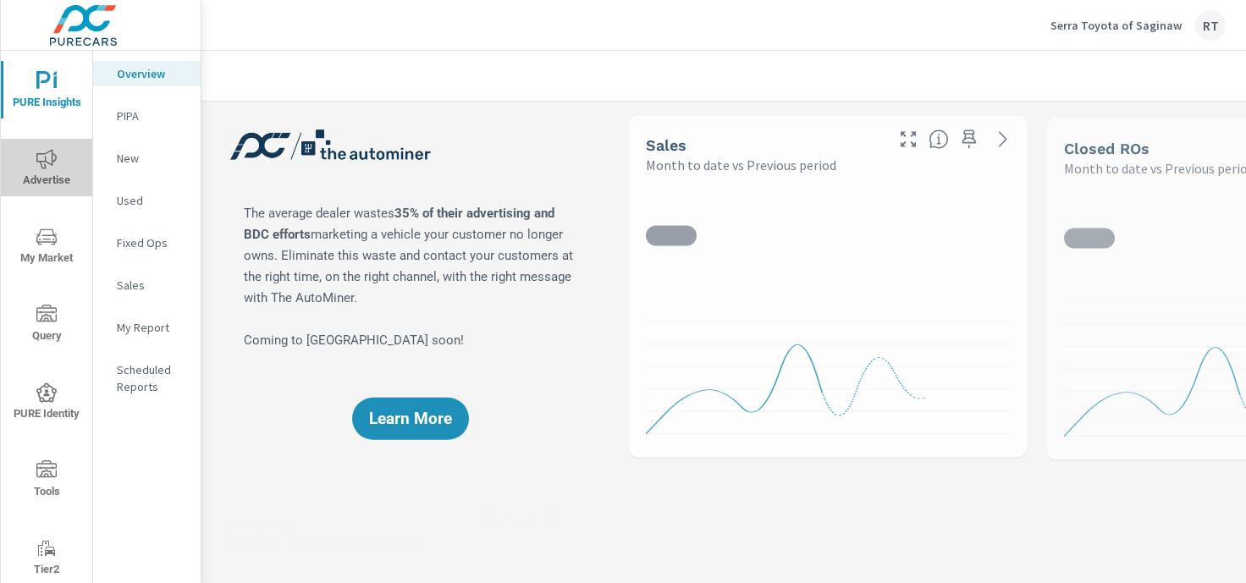
click at [50, 169] on span "Advertise" at bounding box center [46, 169] width 81 height 41
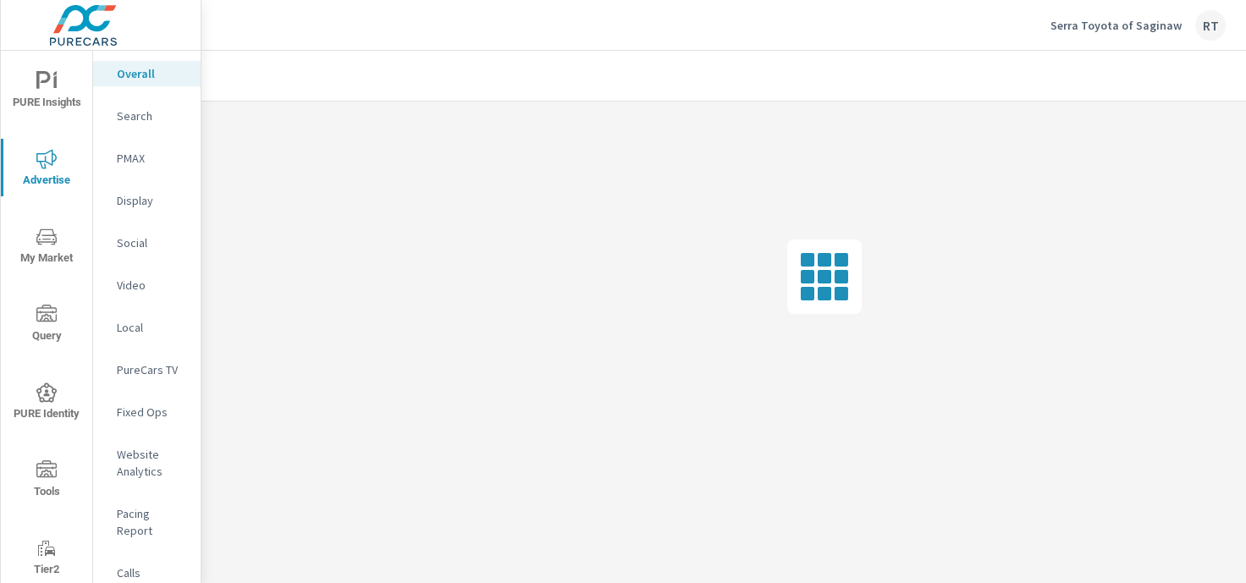
scroll to position [1, 0]
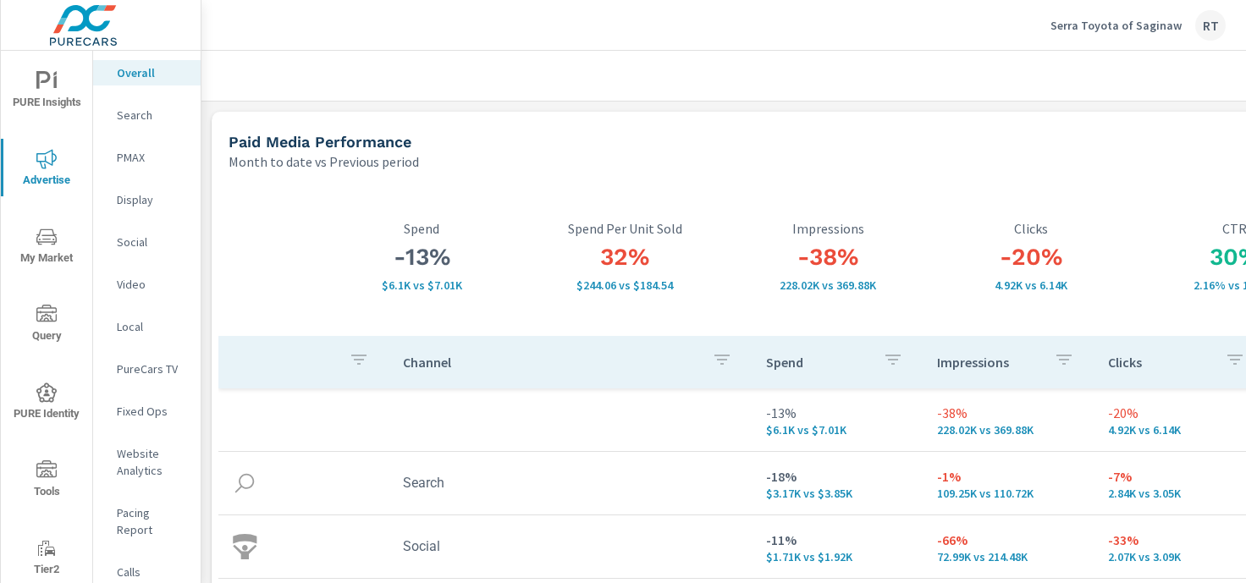
scroll to position [0, 208]
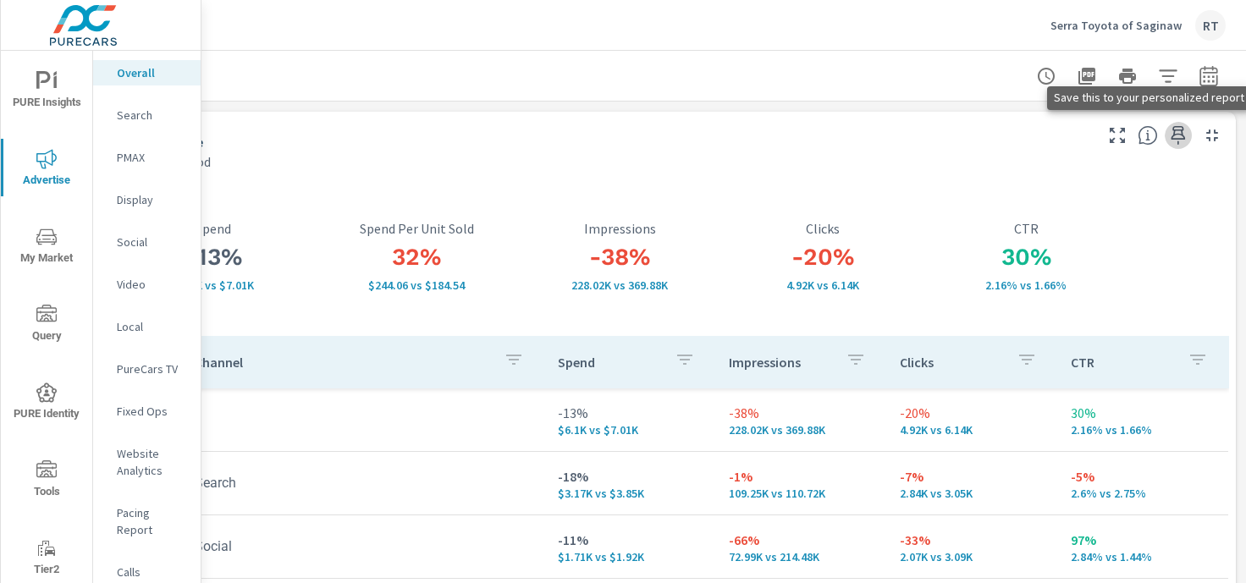
click at [1178, 134] on icon "button" at bounding box center [1179, 135] width 14 height 19
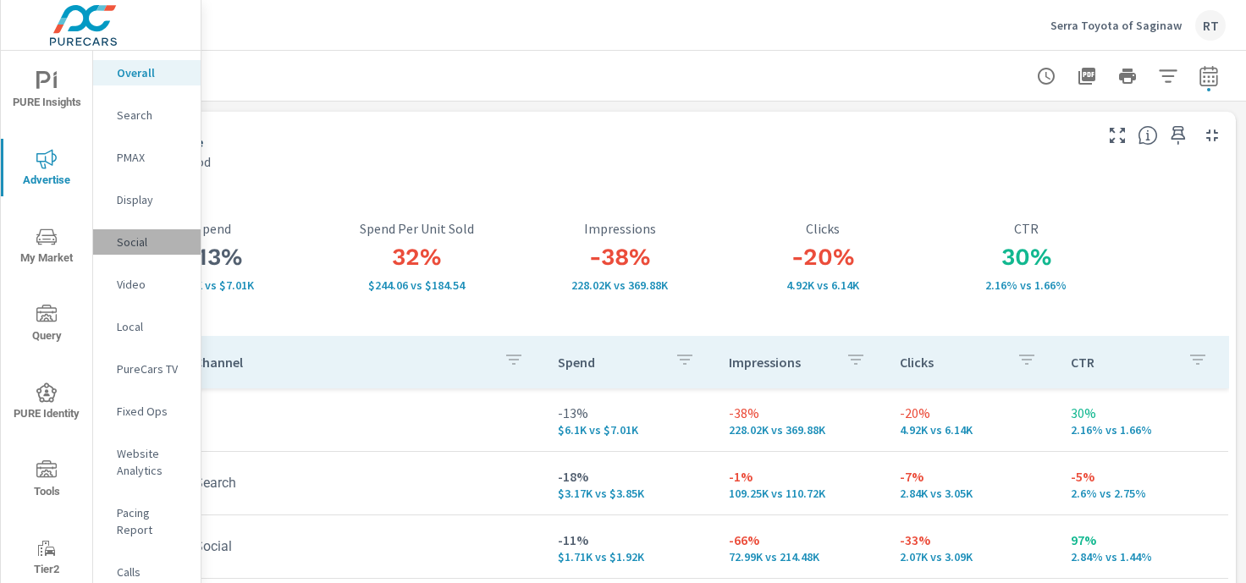
click at [132, 232] on div "Social" at bounding box center [147, 241] width 108 height 25
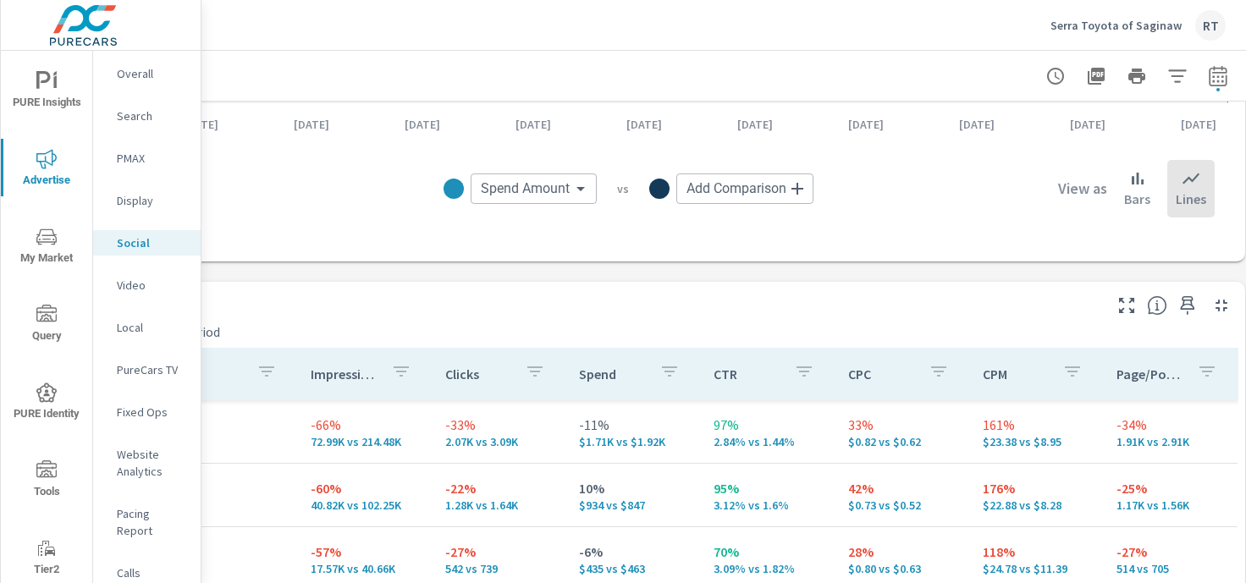
scroll to position [555, 208]
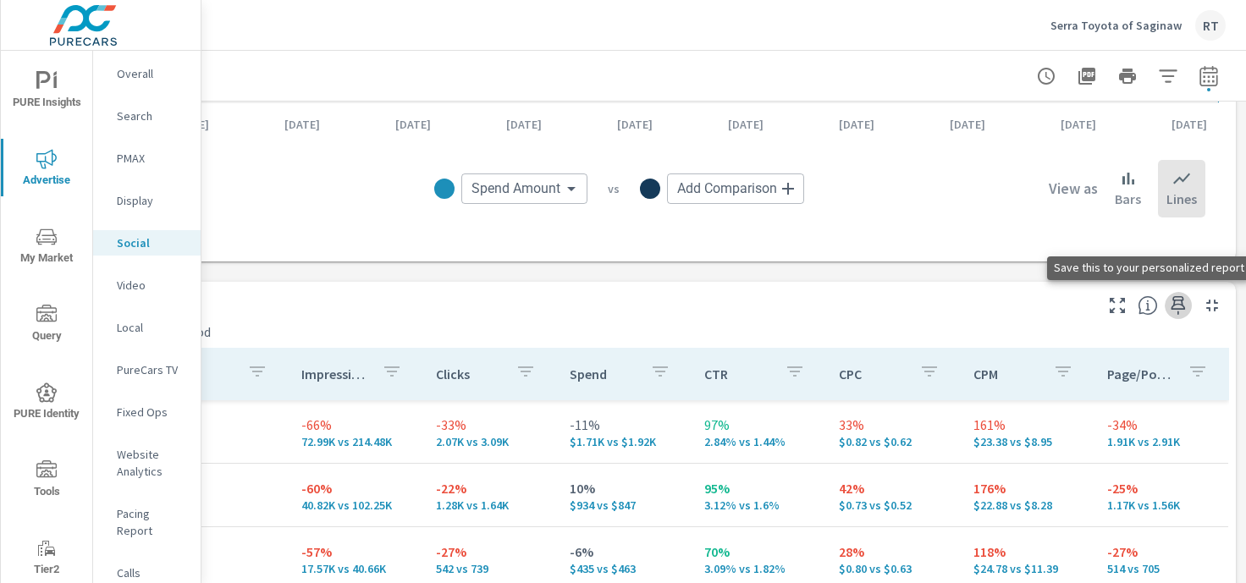
click at [1180, 302] on icon "button" at bounding box center [1179, 306] width 20 height 20
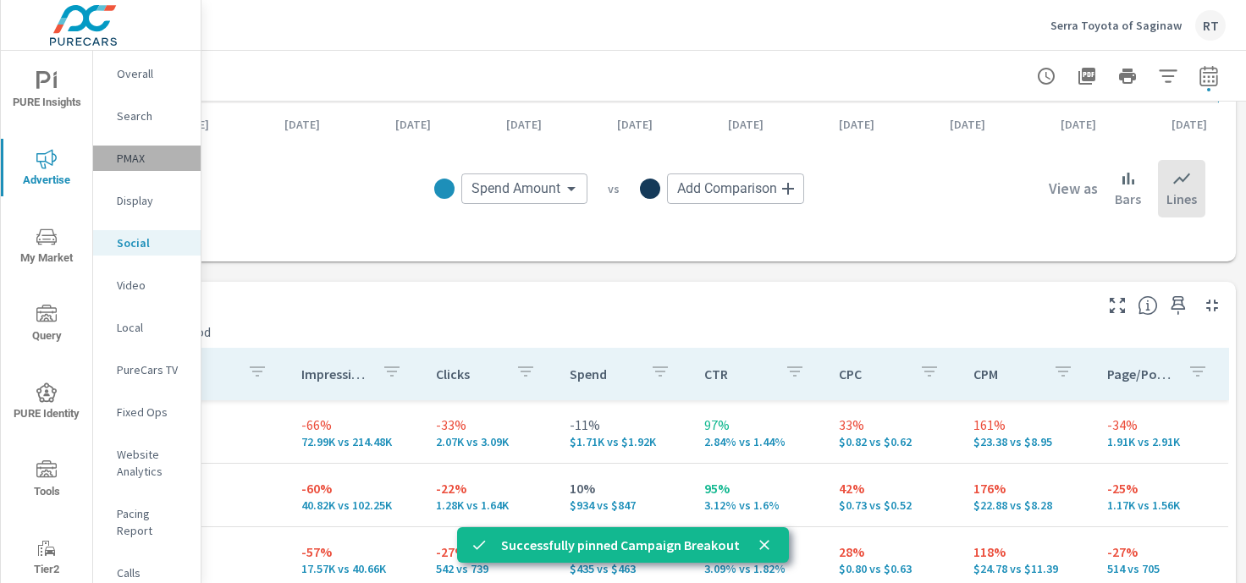
click at [130, 160] on p "PMAX" at bounding box center [152, 158] width 70 height 17
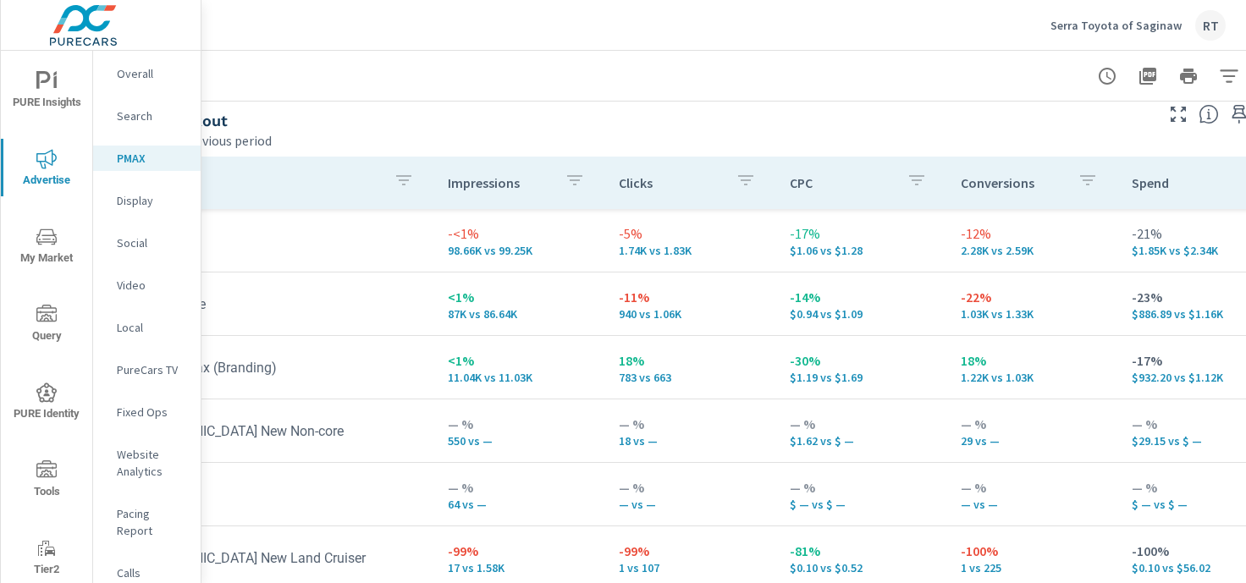
scroll to position [202, 208]
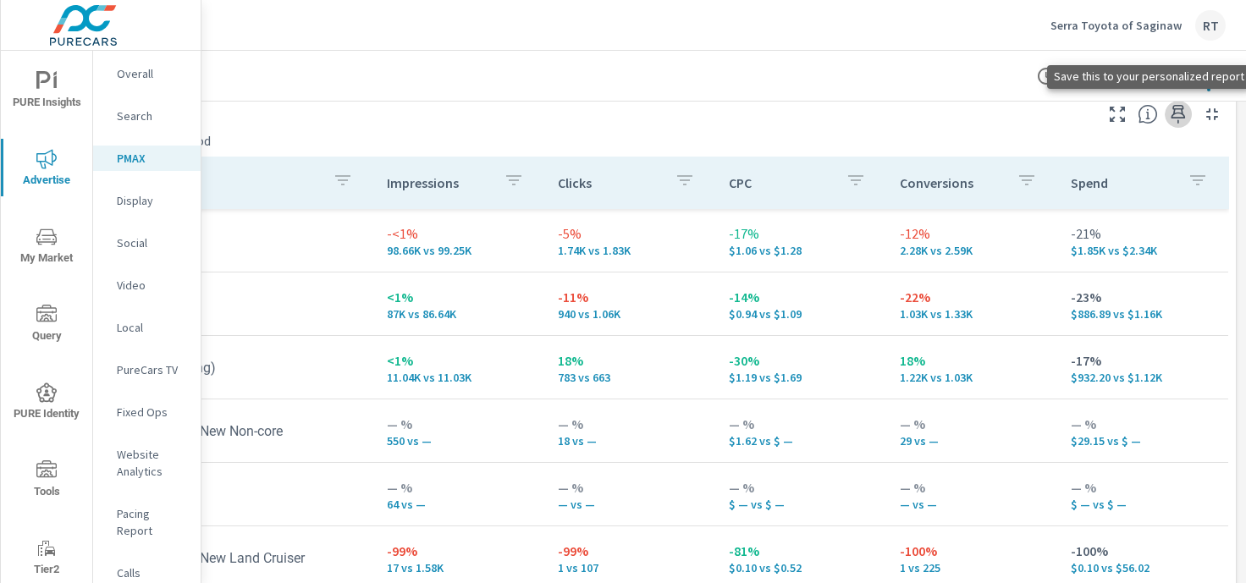
click at [1178, 109] on icon "button" at bounding box center [1179, 114] width 14 height 19
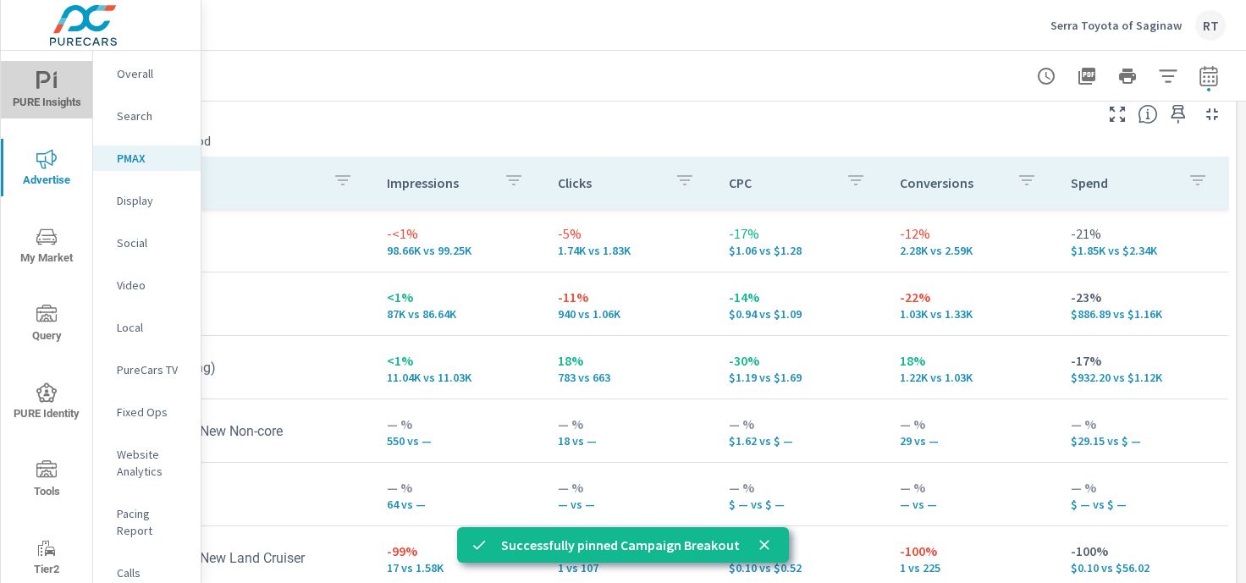
click at [47, 84] on icon "nav menu" at bounding box center [46, 81] width 20 height 20
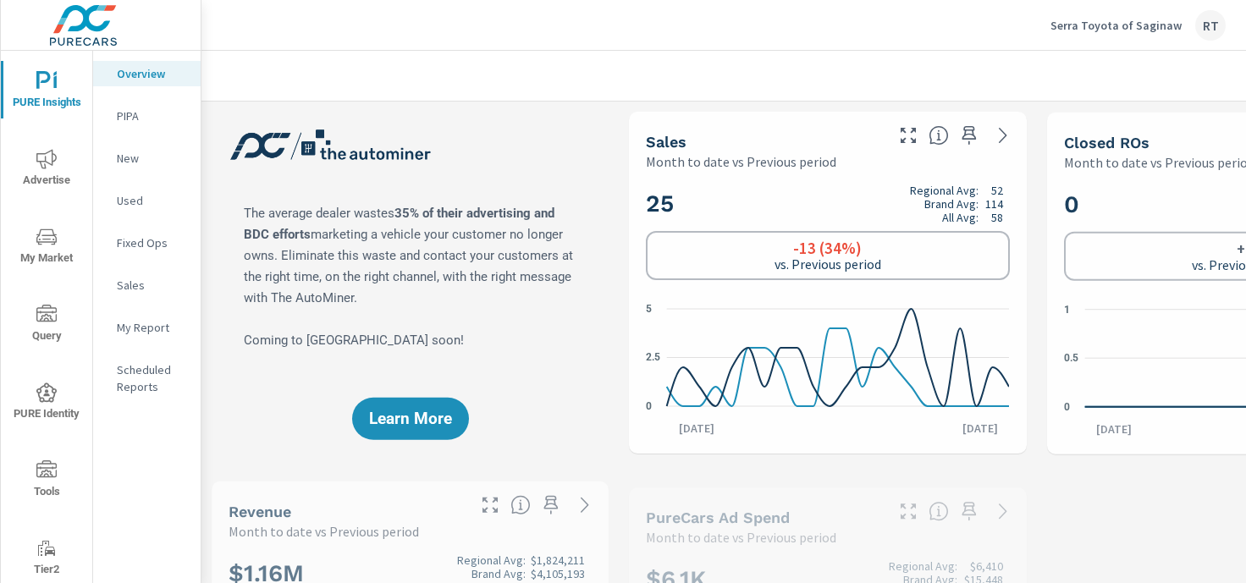
scroll to position [1, 0]
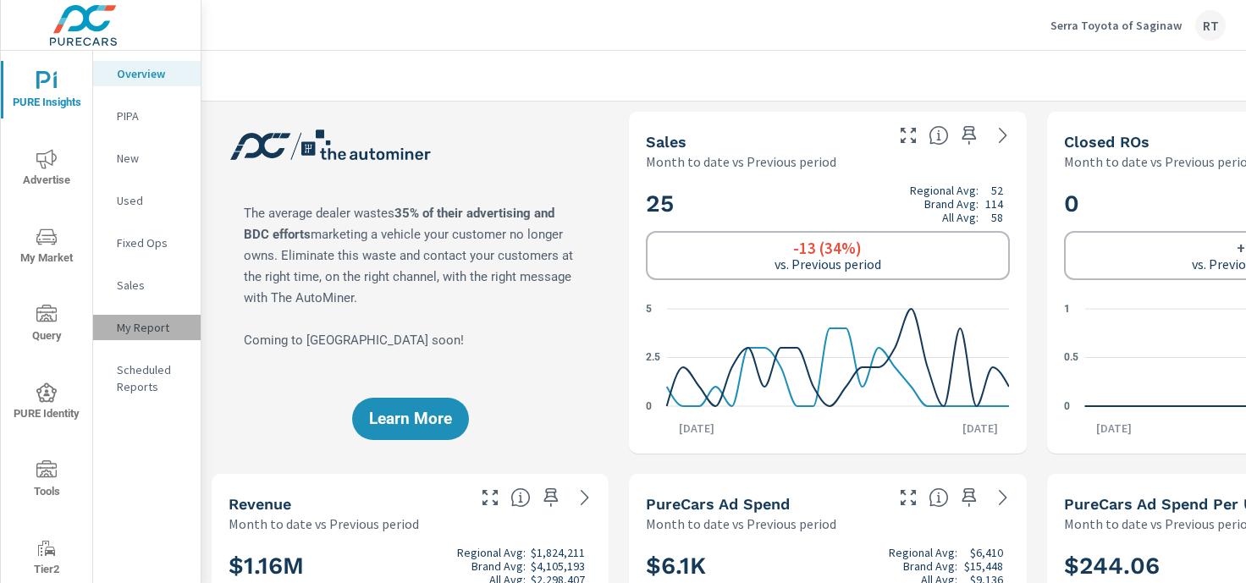
click at [145, 329] on p "My Report" at bounding box center [152, 327] width 70 height 17
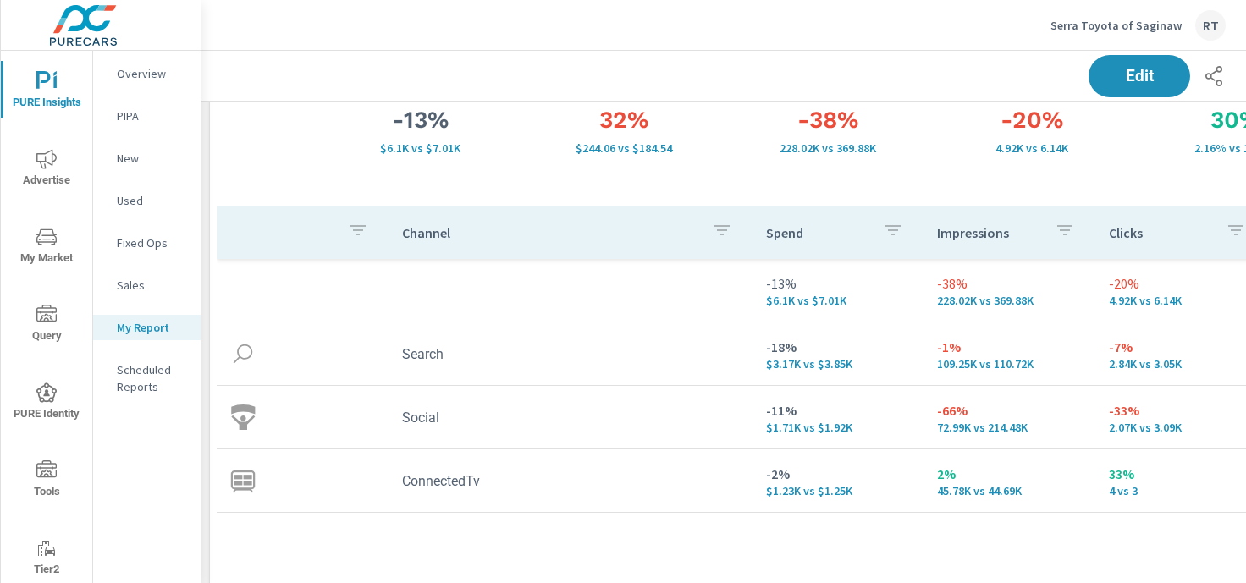
scroll to position [932, 0]
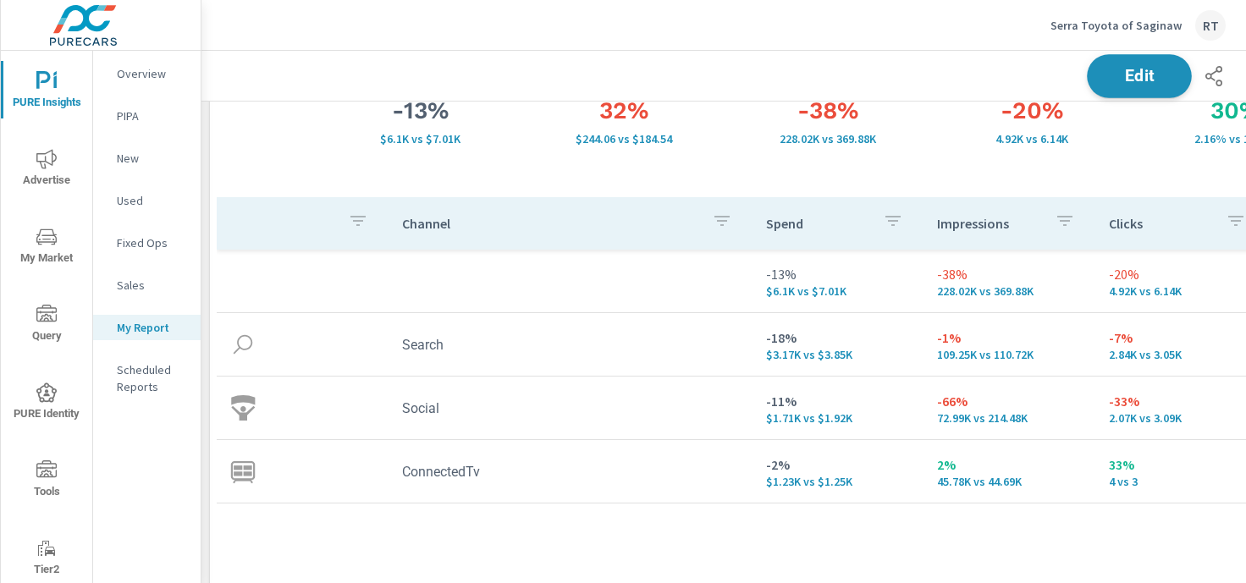
click at [1112, 87] on button "Edit" at bounding box center [1139, 76] width 105 height 44
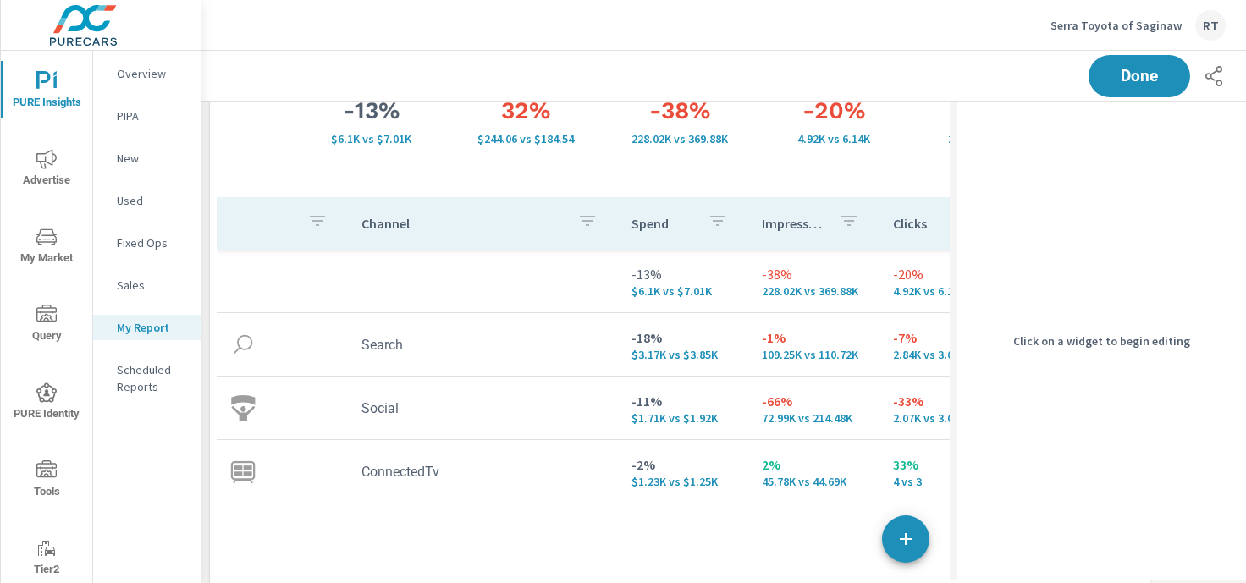
click at [722, 174] on div "-38% 228.02K vs 369.88K Impressions" at bounding box center [680, 110] width 154 height 174
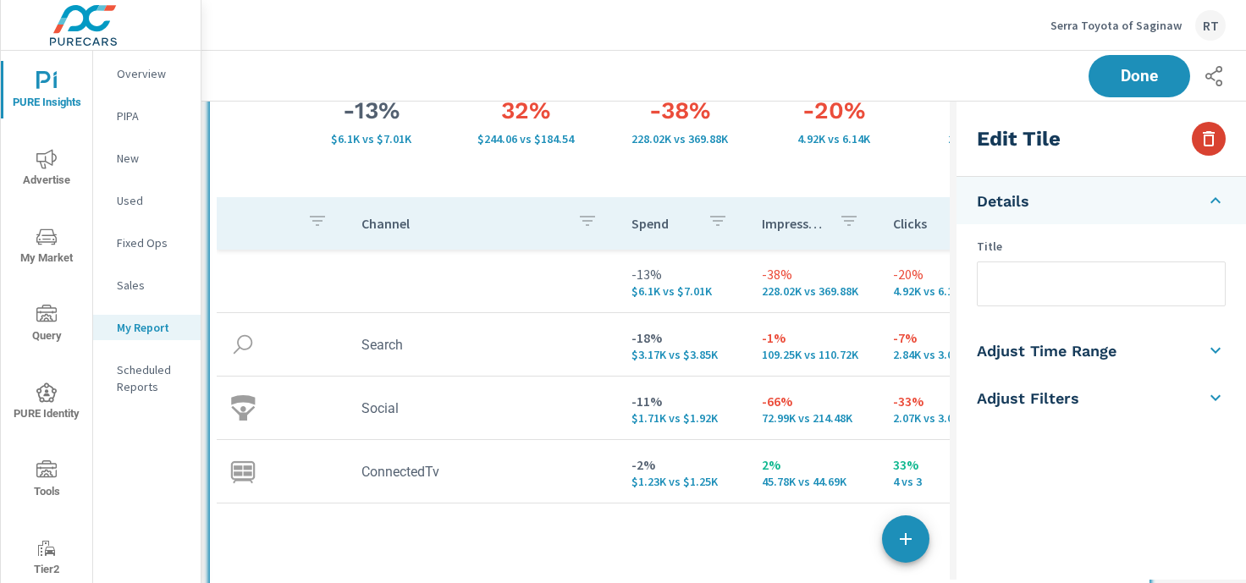
click at [1211, 140] on icon "button" at bounding box center [1209, 139] width 20 height 20
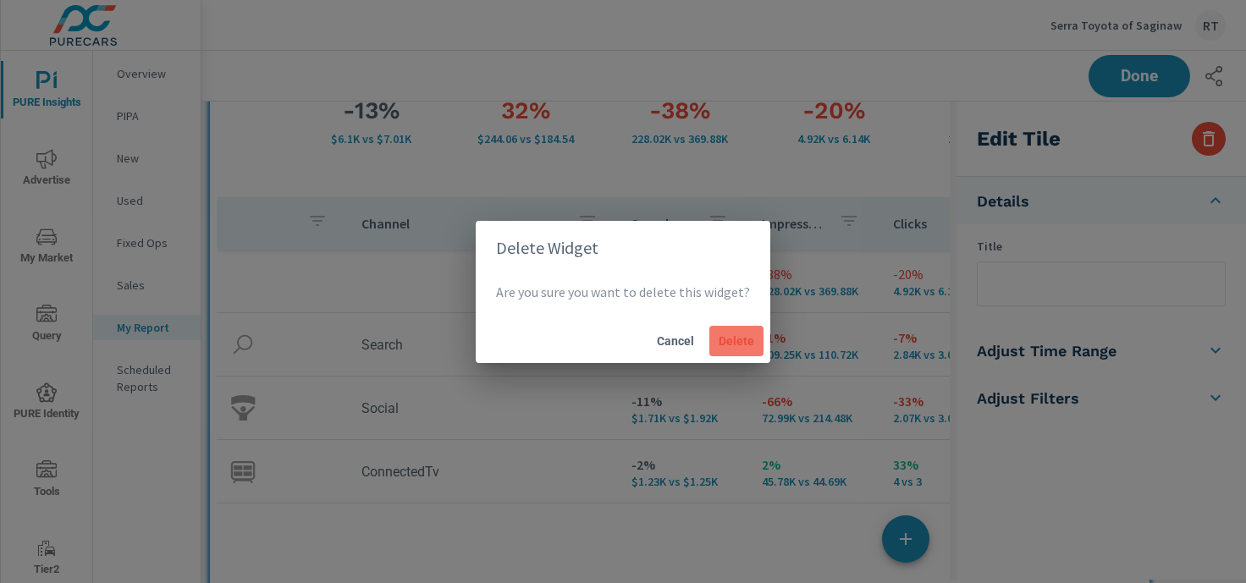
click at [736, 342] on span "Delete" at bounding box center [736, 341] width 41 height 15
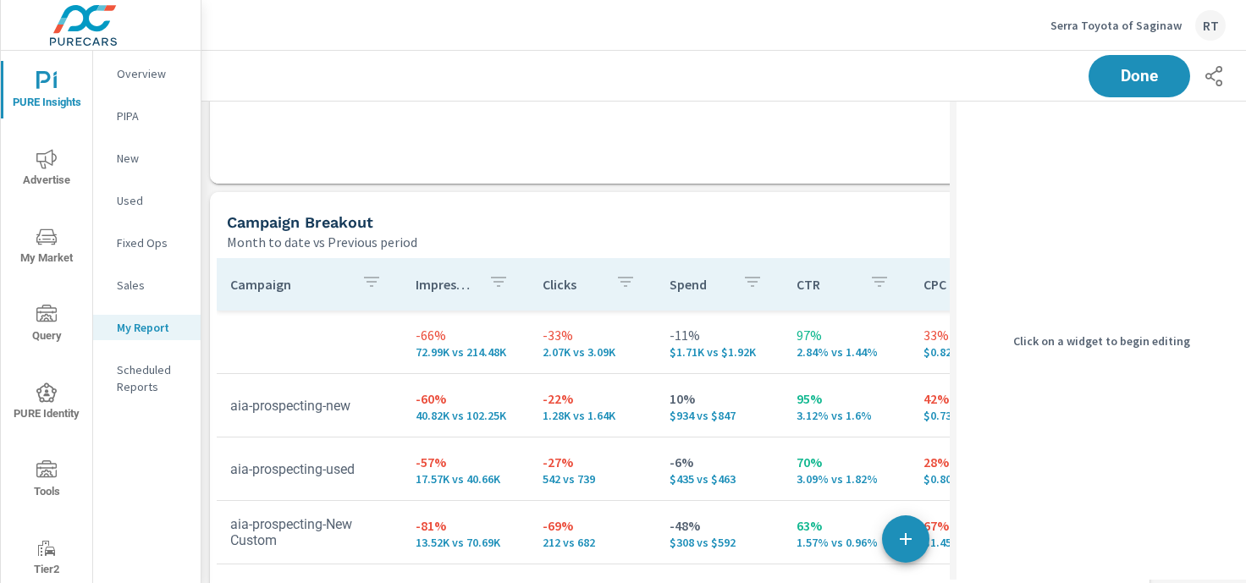
scroll to position [702, 0]
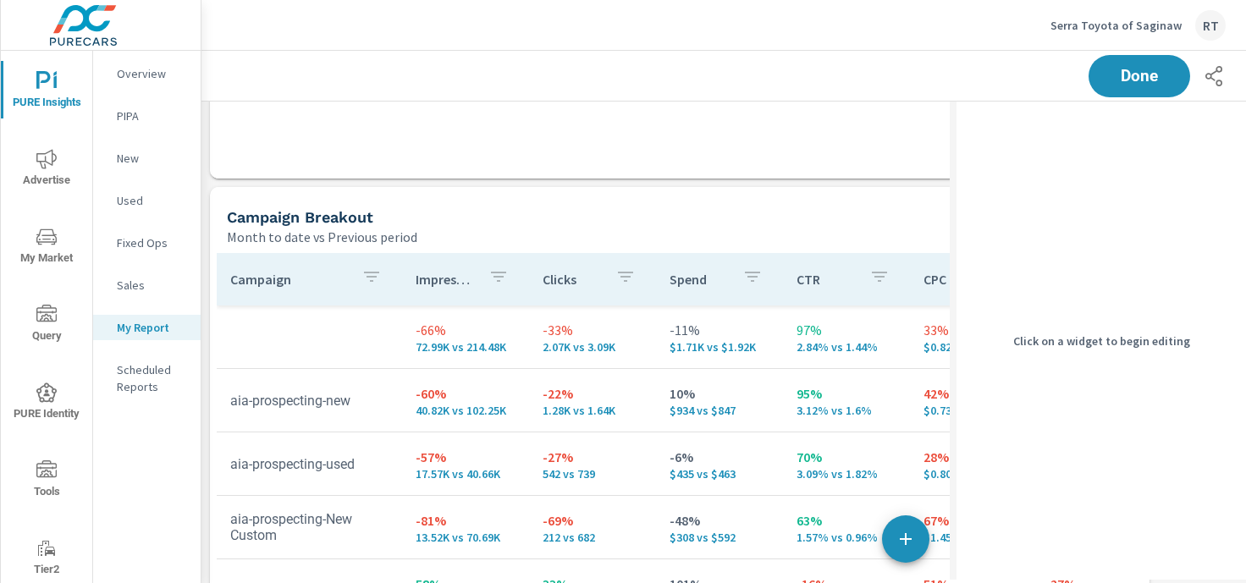
click at [649, 217] on div "Campaign Breakout" at bounding box center [615, 216] width 777 height 19
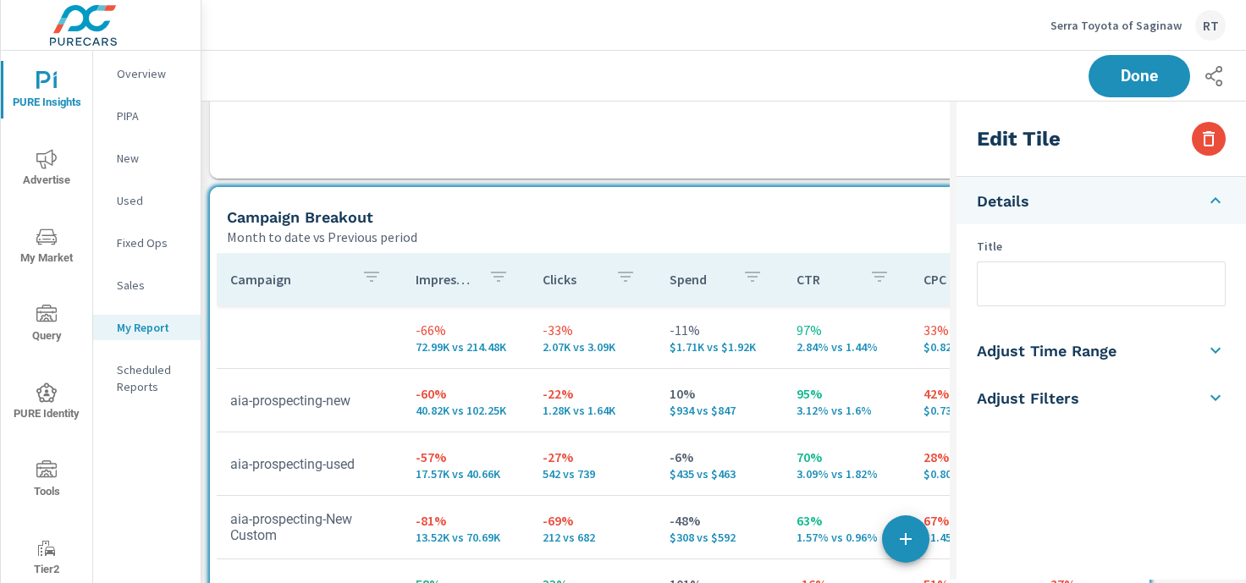
click at [1005, 293] on input "text" at bounding box center [1101, 284] width 247 height 43
type input "Social Campaigns"
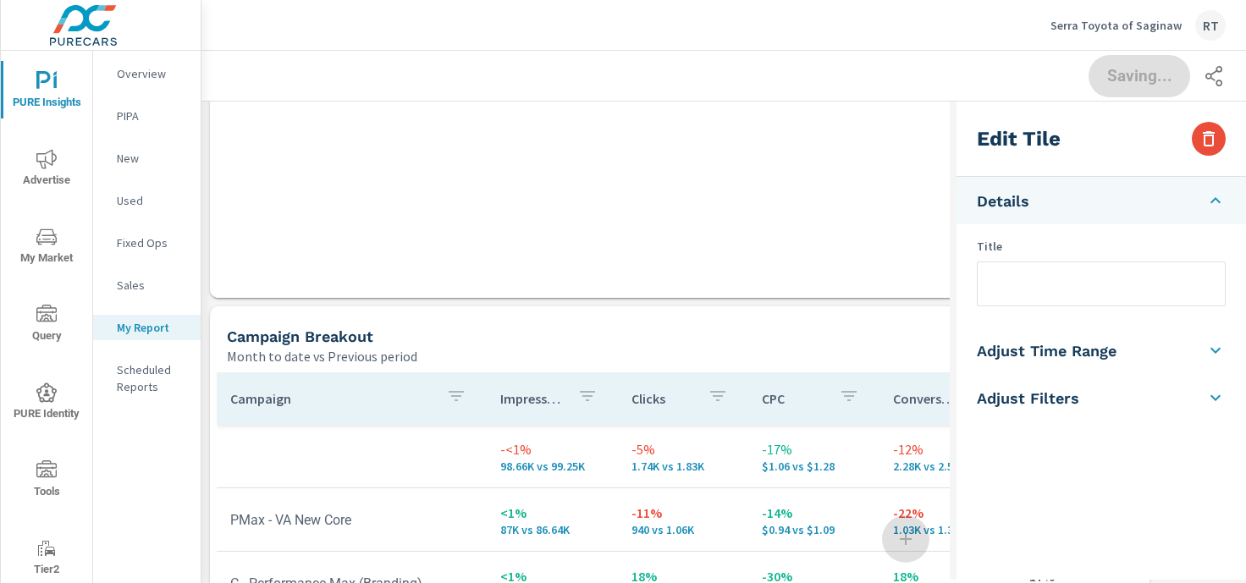
scroll to position [1411, 0]
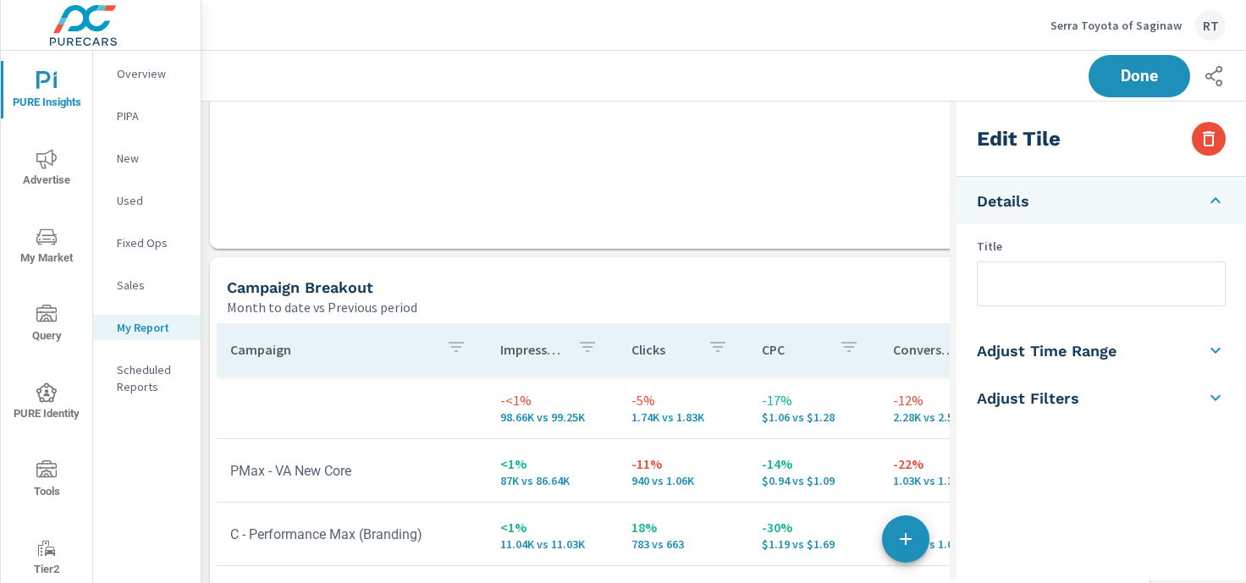
click at [615, 294] on div "Campaign Breakout" at bounding box center [615, 287] width 777 height 19
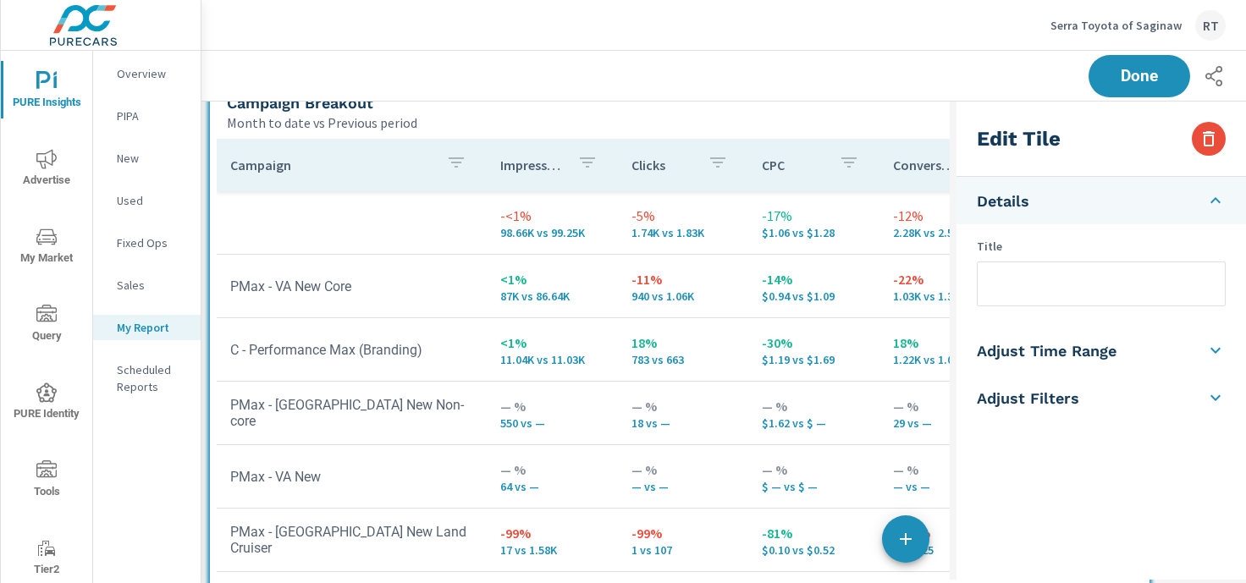
scroll to position [1600, 0]
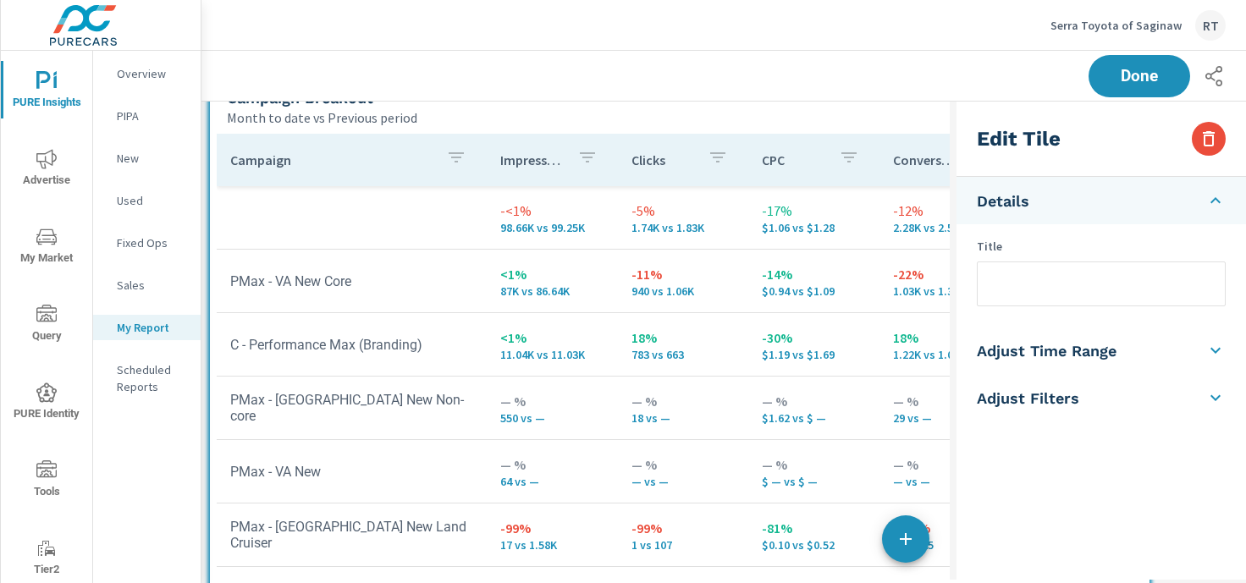
click at [1002, 283] on input "text" at bounding box center [1101, 284] width 247 height 43
type input "PMax / VA"
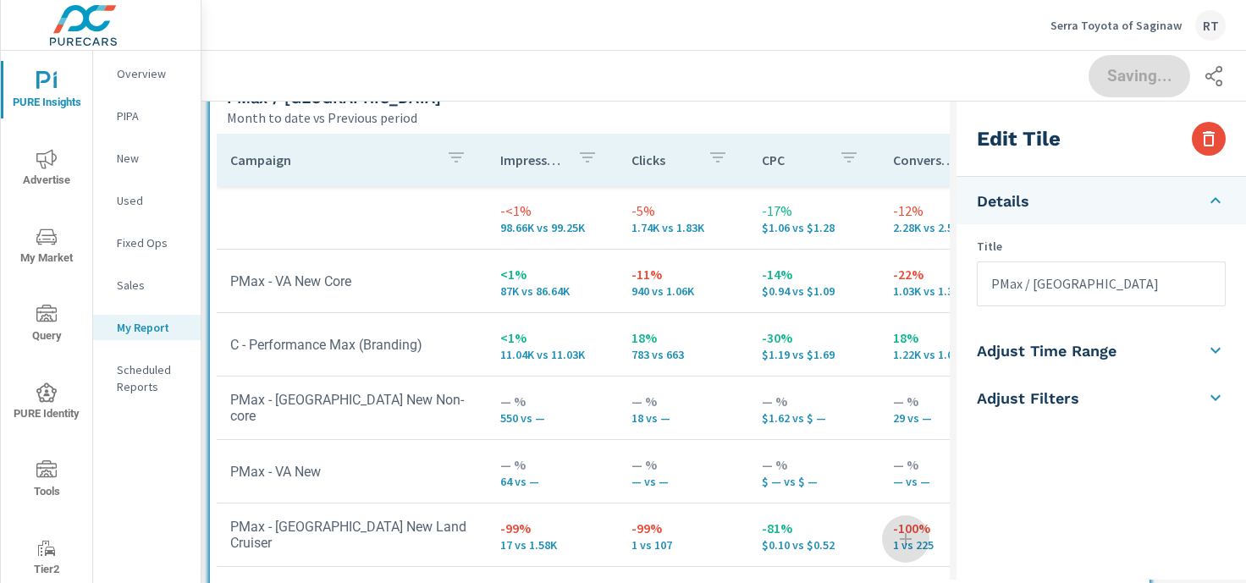
click at [838, 120] on div "Month to date vs Previous period" at bounding box center [615, 118] width 777 height 20
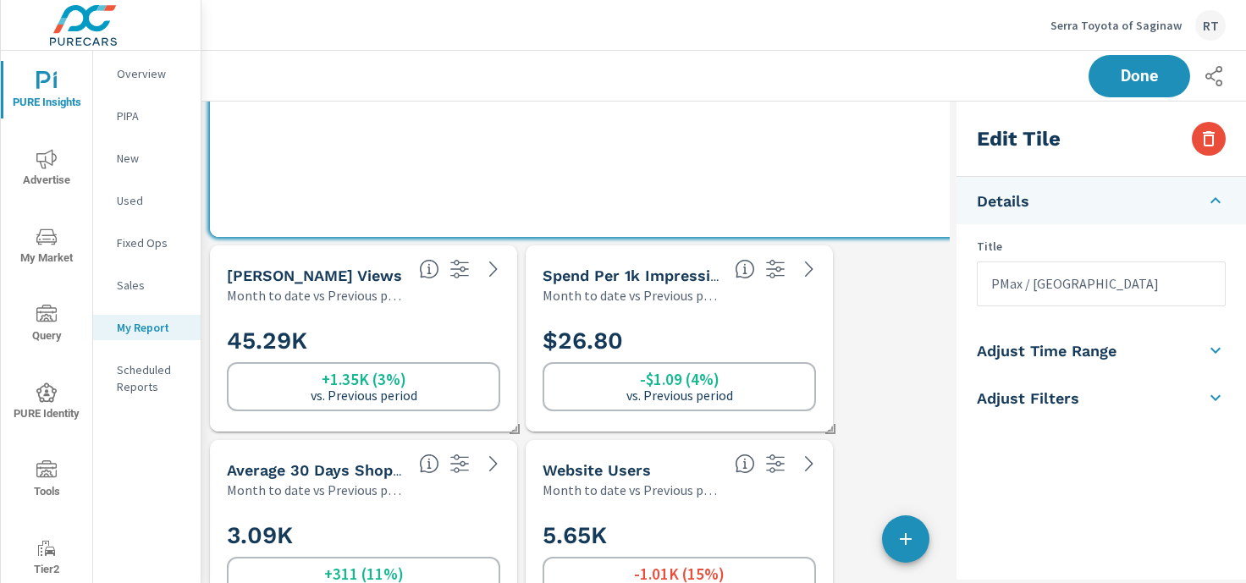
scroll to position [2253, 0]
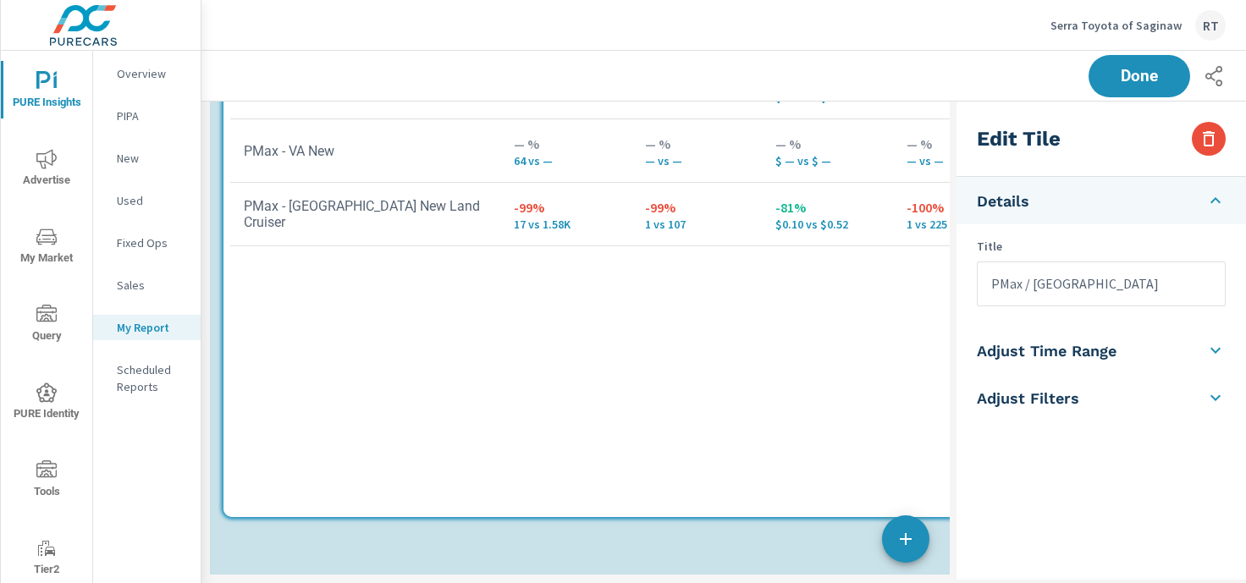
drag, startPoint x: 847, startPoint y: 155, endPoint x: 860, endPoint y: 487, distance: 332.2
click at [860, 487] on div "Campaign Impressions Clicks CPC Conversions Spend -<1% 98.66K vs 99.25K -5% 1.7…" at bounding box center [693, 162] width 926 height 698
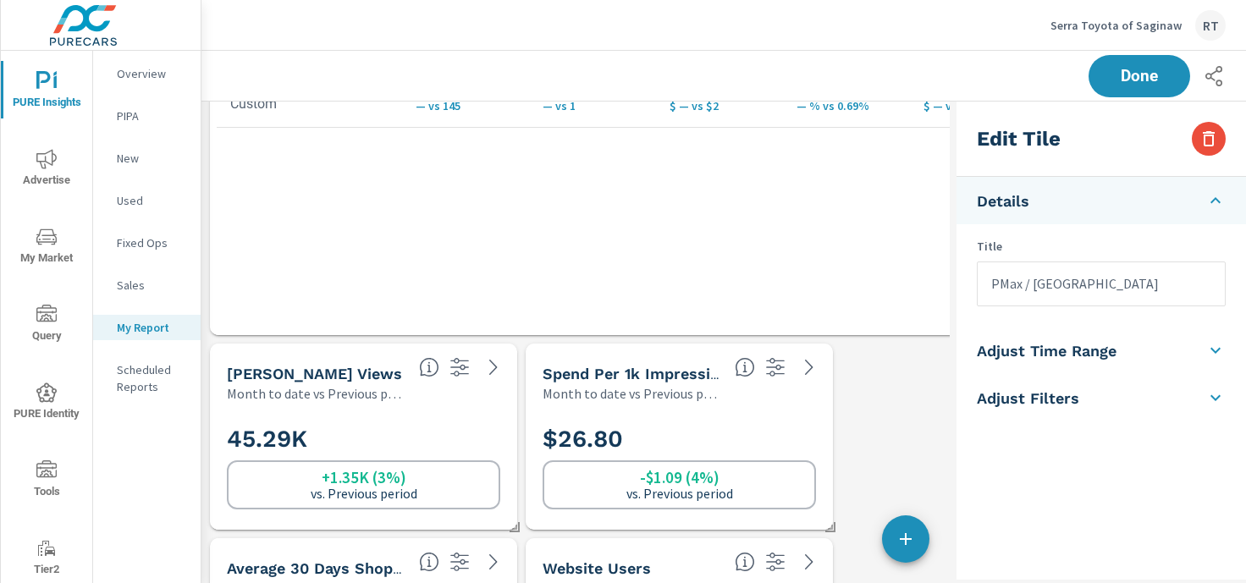
scroll to position [1315, 0]
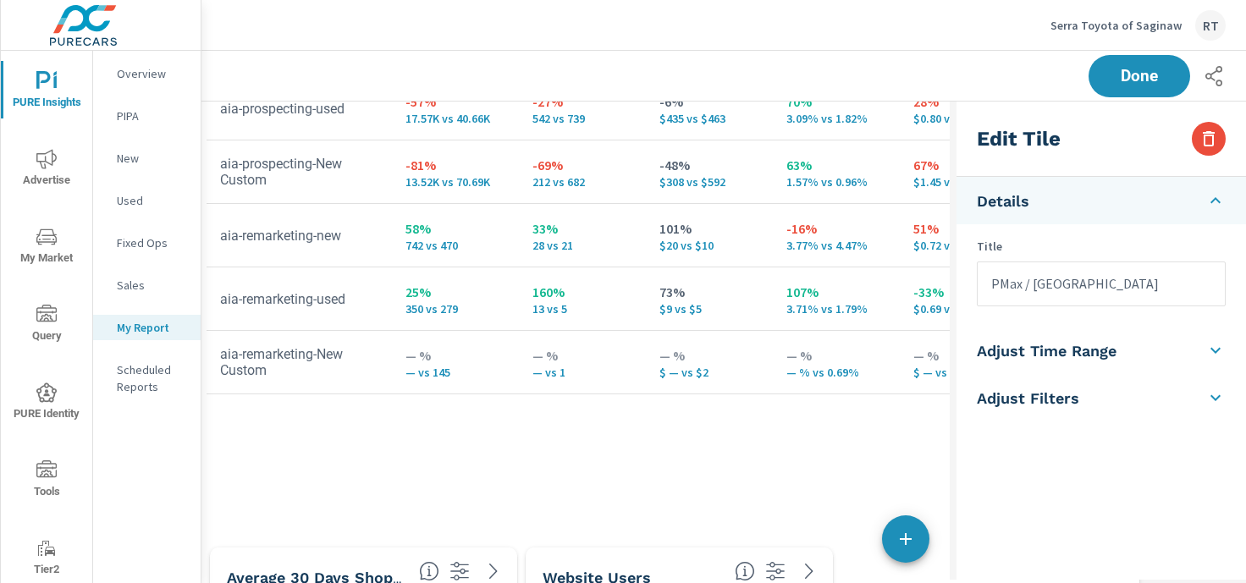
drag, startPoint x: 721, startPoint y: 295, endPoint x: 710, endPoint y: 550, distance: 256.0
click at [710, 550] on div "Paid Media Performance Month to date vs Previous period -13% $6.1K vs $7.01K Sp…" at bounding box center [680, 154] width 957 height 2735
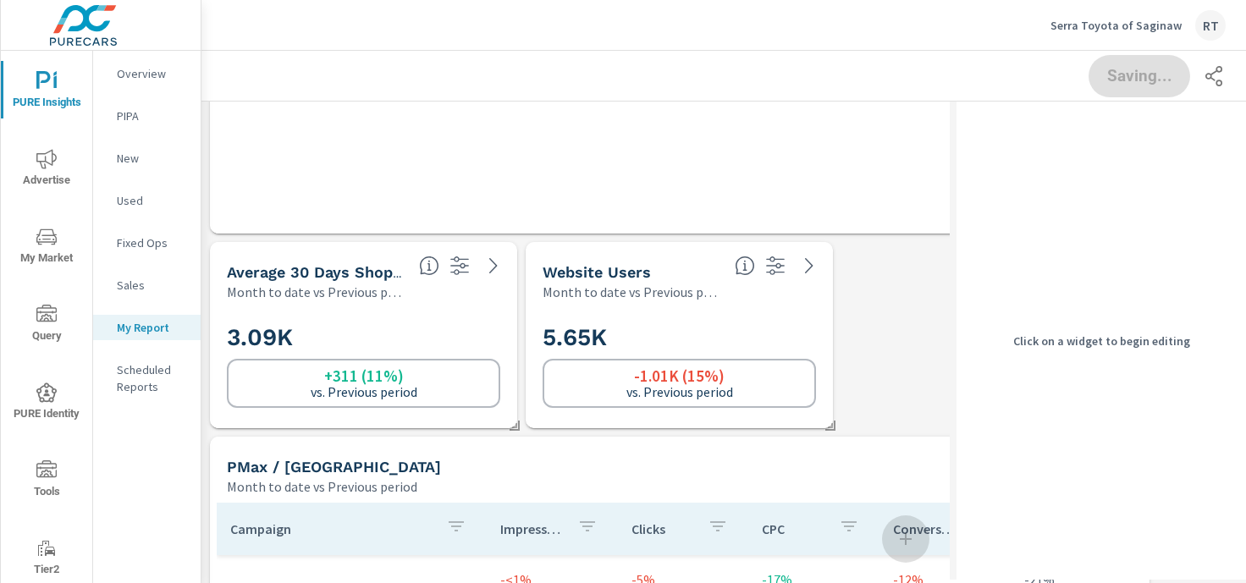
scroll to position [1658, 0]
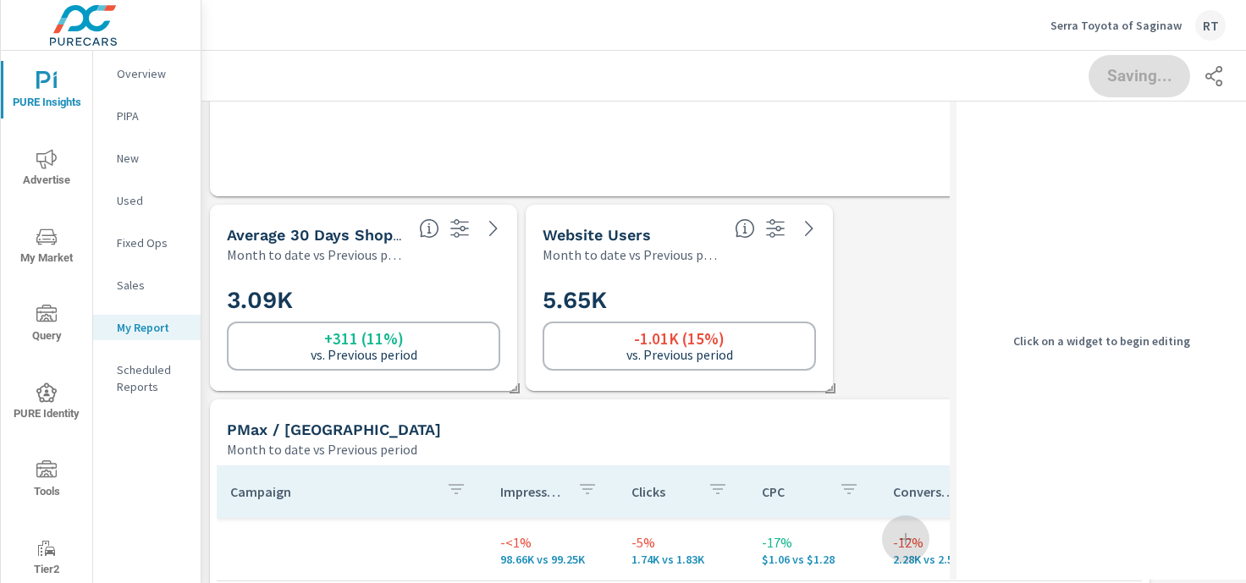
drag, startPoint x: 842, startPoint y: 169, endPoint x: 840, endPoint y: 338, distance: 168.5
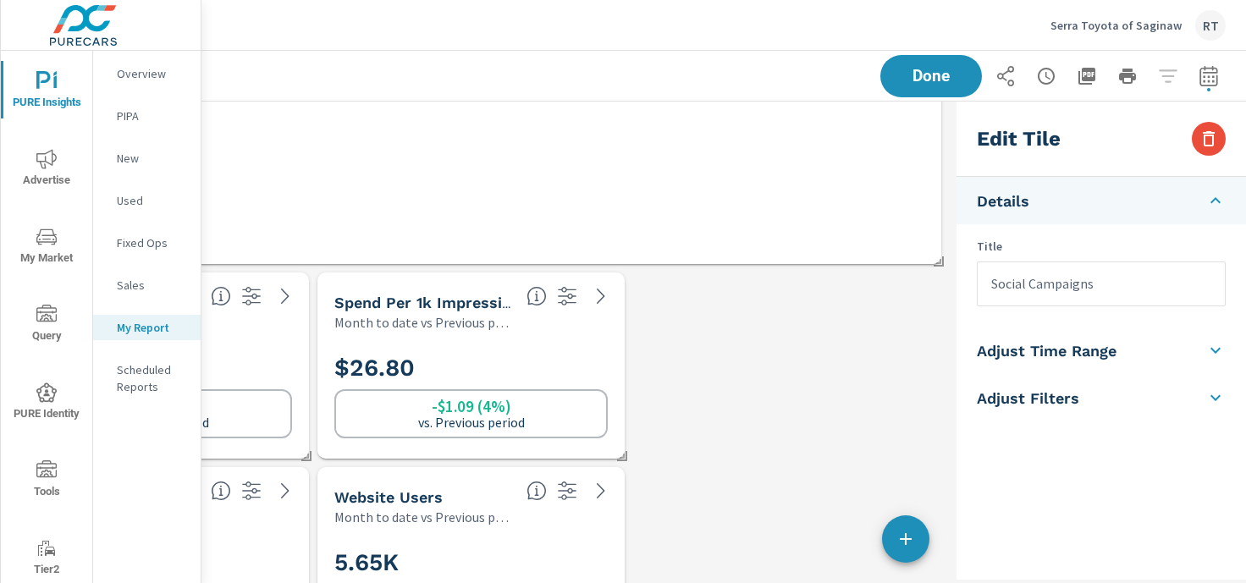
scroll to position [622, 208]
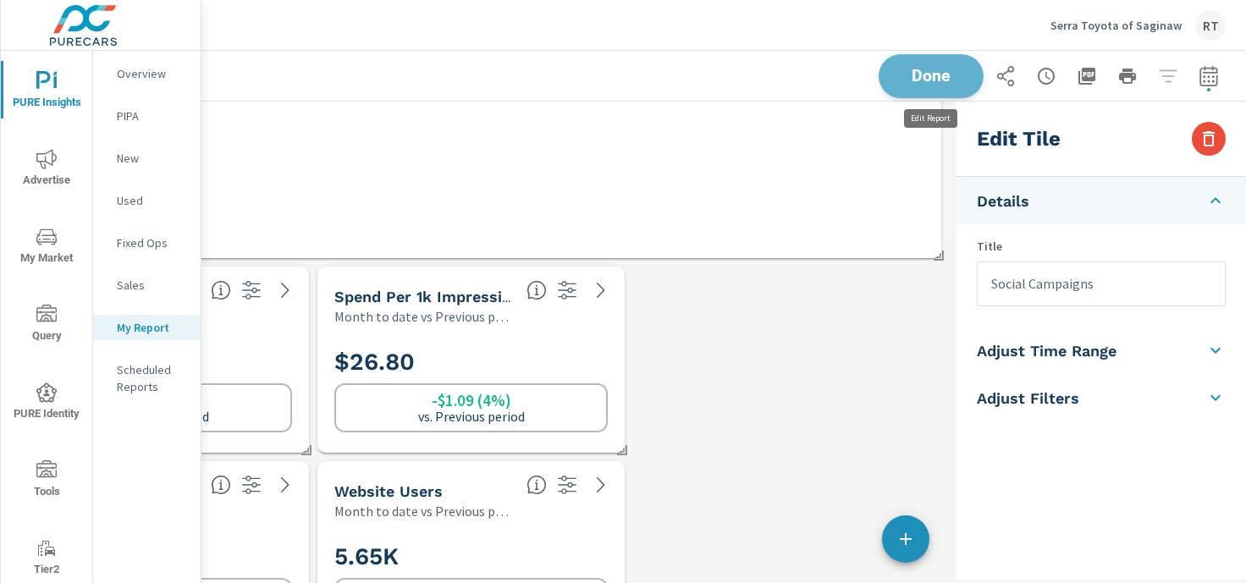
click at [926, 72] on span "Done" at bounding box center [931, 76] width 69 height 16
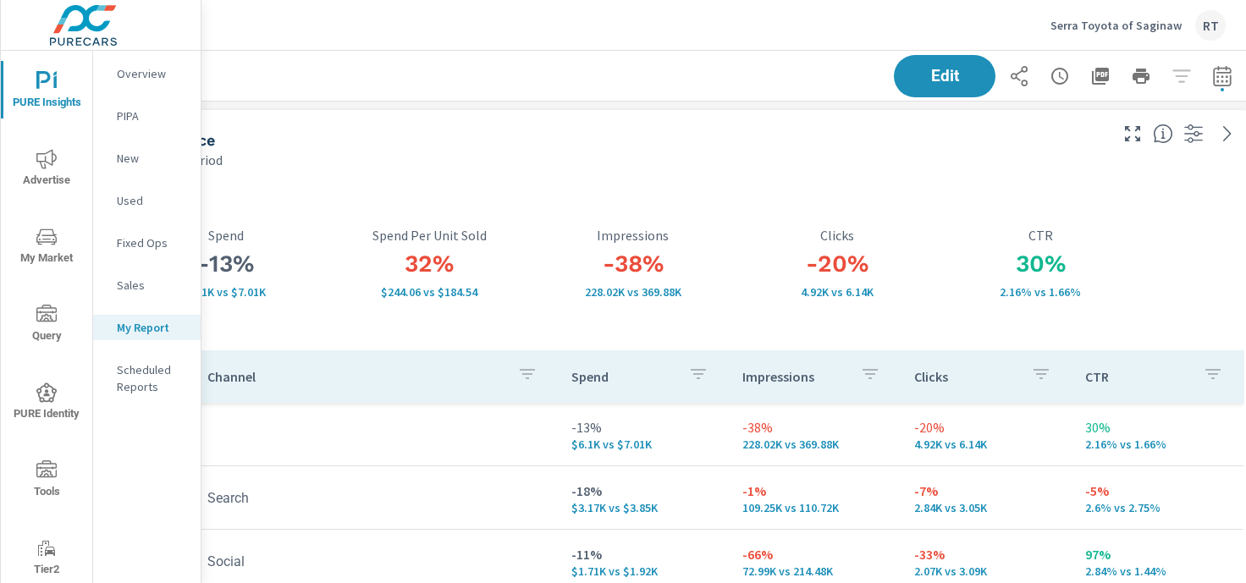
scroll to position [0, 208]
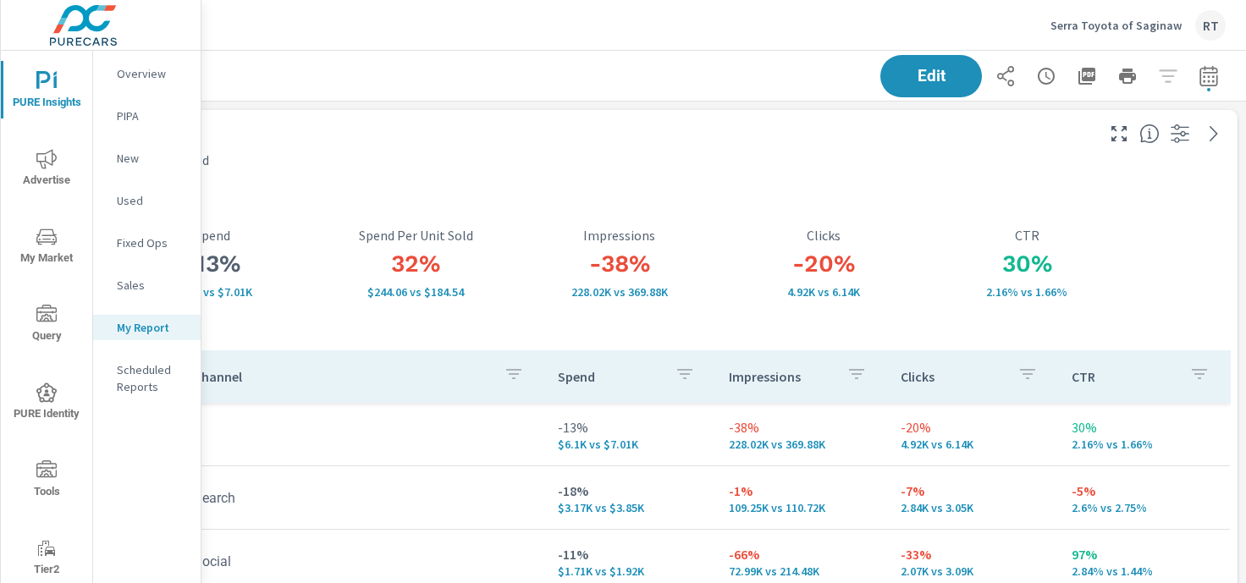
click at [1206, 71] on icon "button" at bounding box center [1209, 75] width 18 height 20
select select "Month to date"
select select "Previous period"
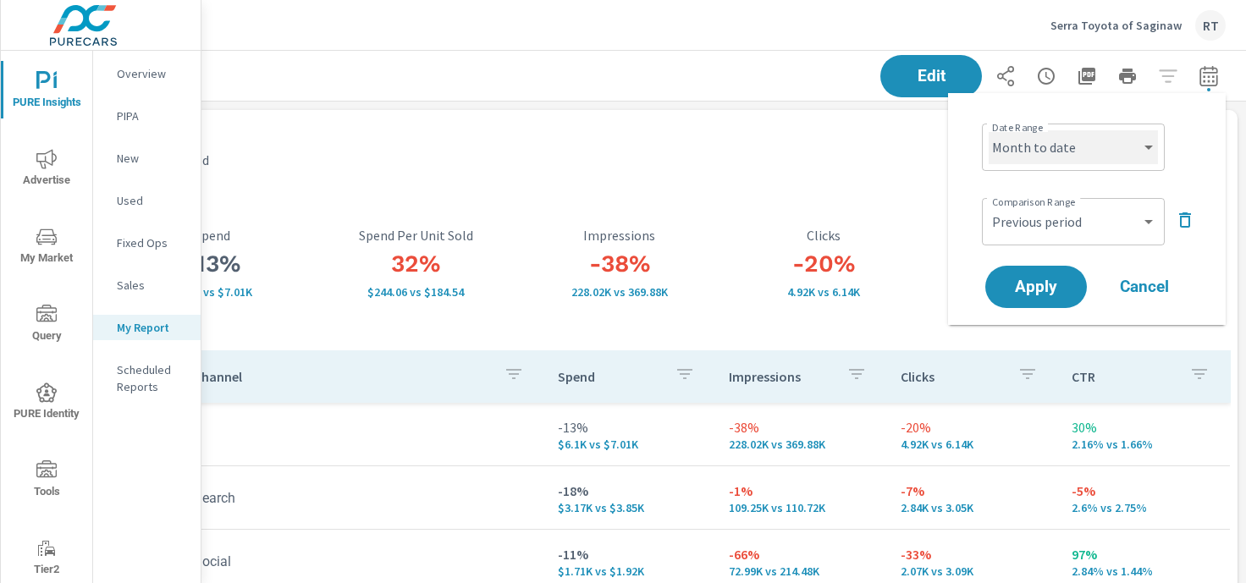
click at [1080, 146] on select "Custom Yesterday Last week Last 7 days Last 14 days Last 30 days Last 45 days L…" at bounding box center [1073, 147] width 169 height 34
click at [989, 130] on select "Custom Yesterday Last week Last 7 days Last 14 days Last 30 days Last 45 days L…" at bounding box center [1073, 147] width 169 height 34
select select "Last 14 days"
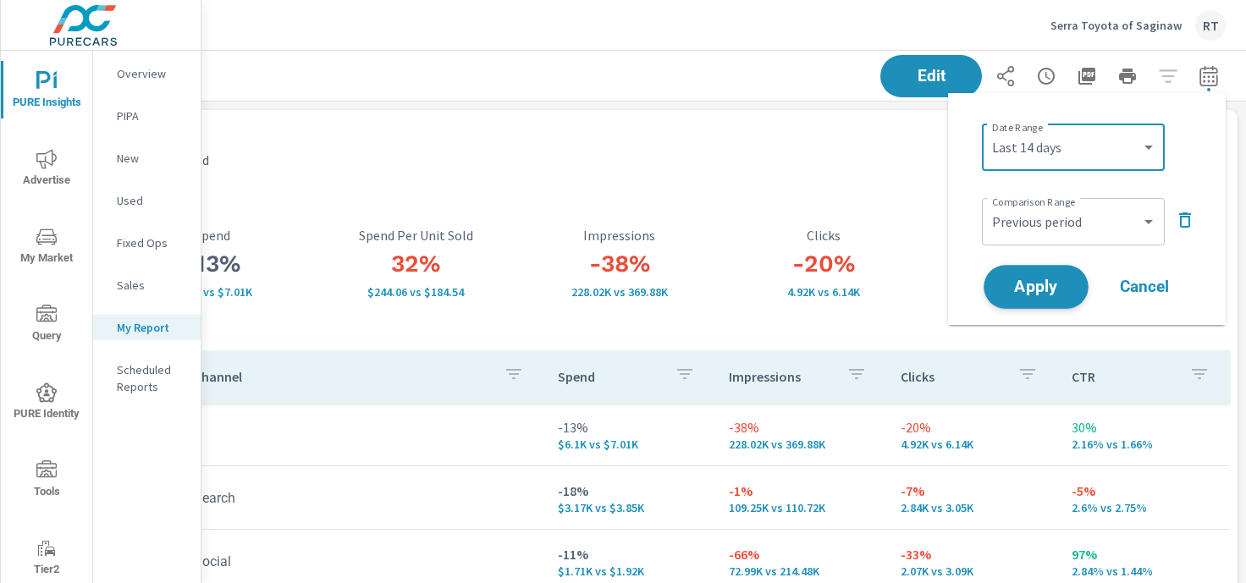
click at [1039, 280] on span "Apply" at bounding box center [1036, 287] width 69 height 16
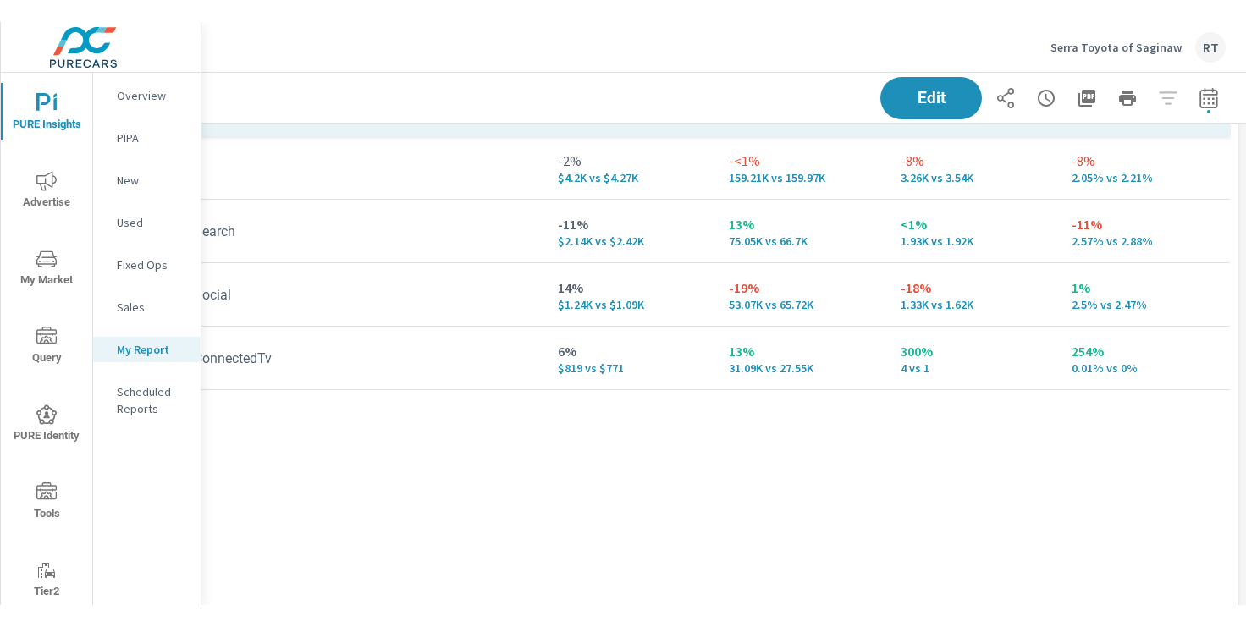
scroll to position [262, 208]
